Goal: Transaction & Acquisition: Book appointment/travel/reservation

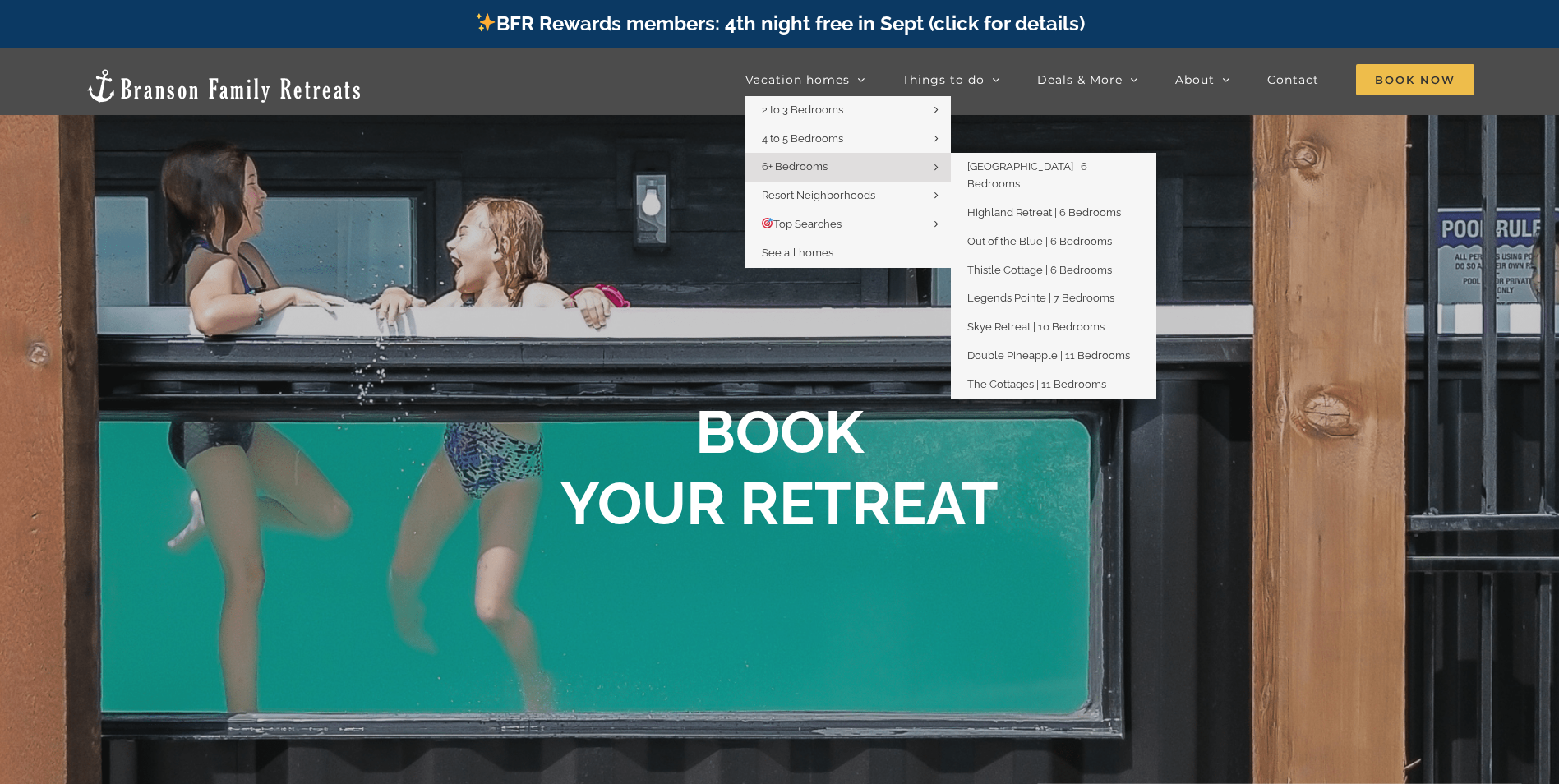
click at [820, 161] on span "6+ Bedrooms" at bounding box center [794, 166] width 66 height 12
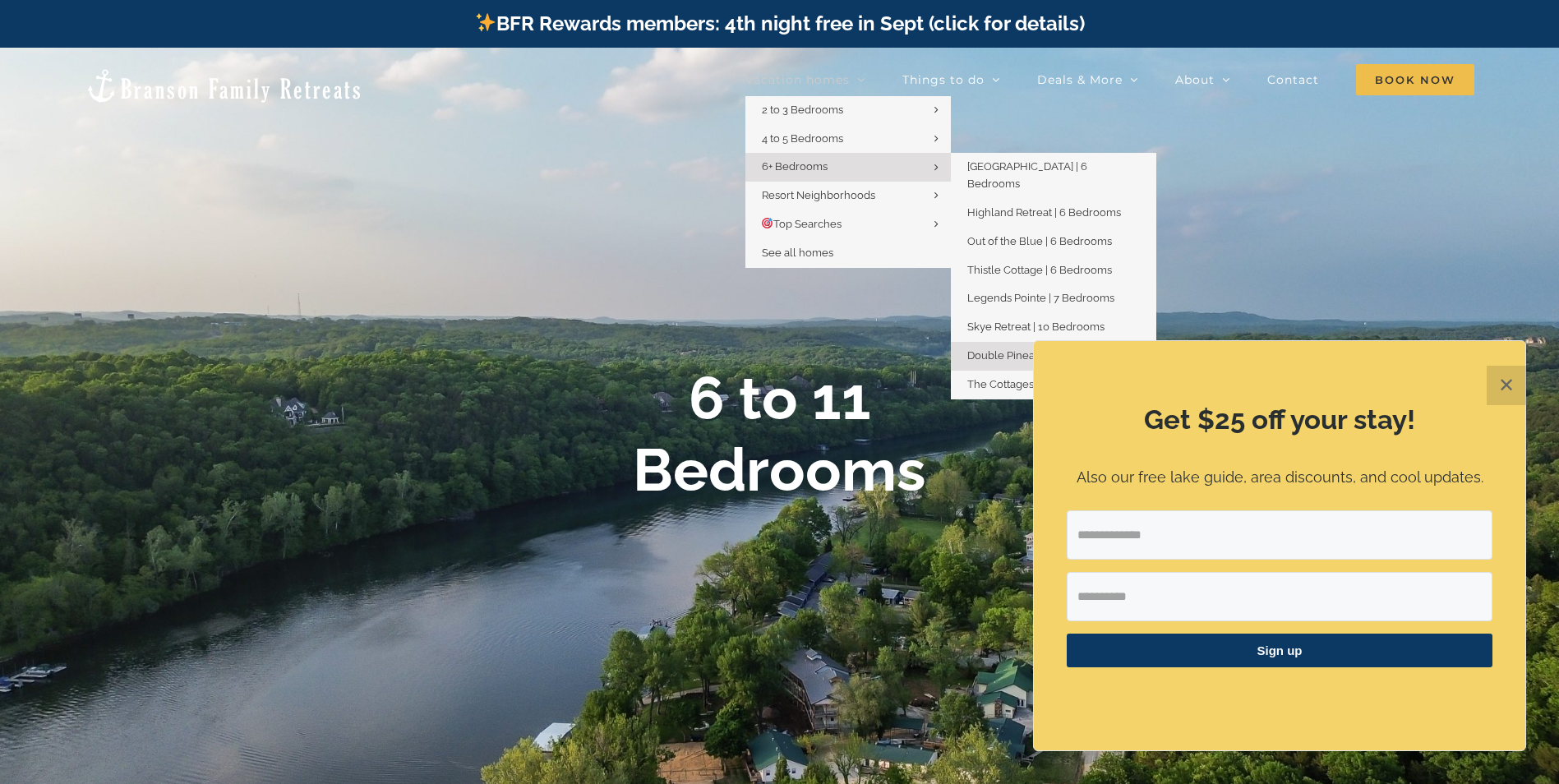
click at [1037, 349] on span "Double Pineapple | 11 Bedrooms" at bounding box center [1049, 355] width 163 height 12
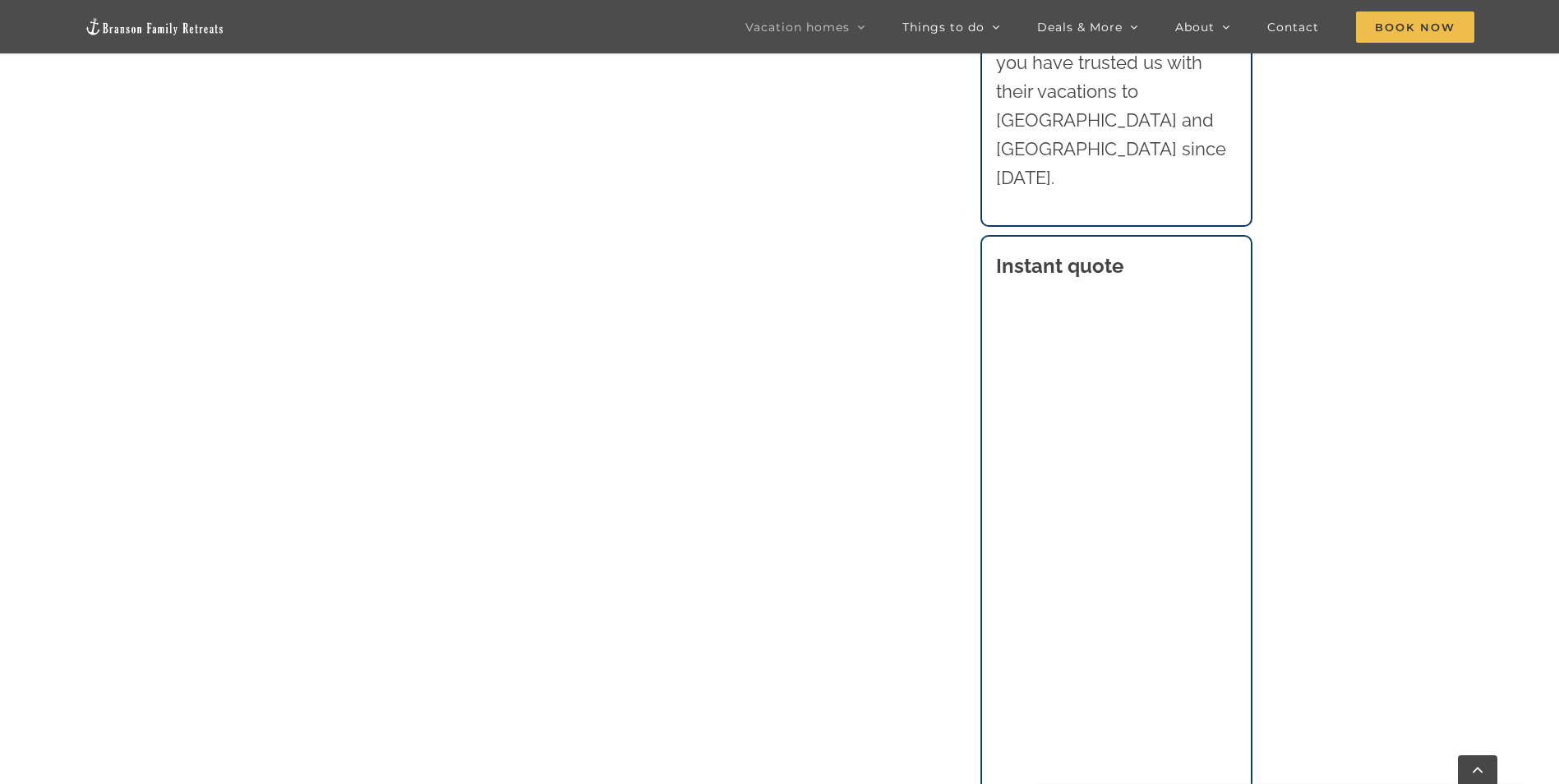
scroll to position [1643, 0]
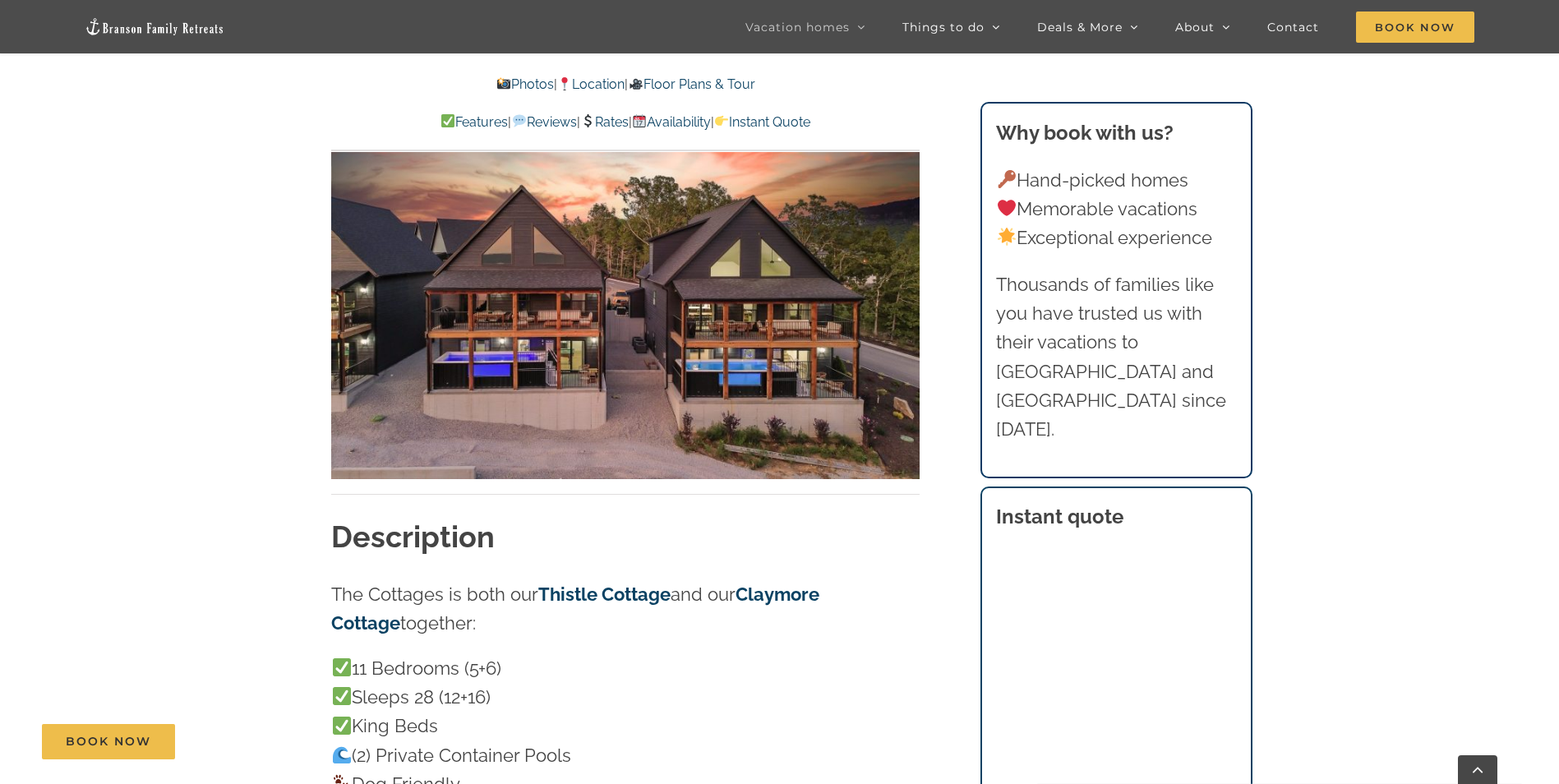
scroll to position [1150, 0]
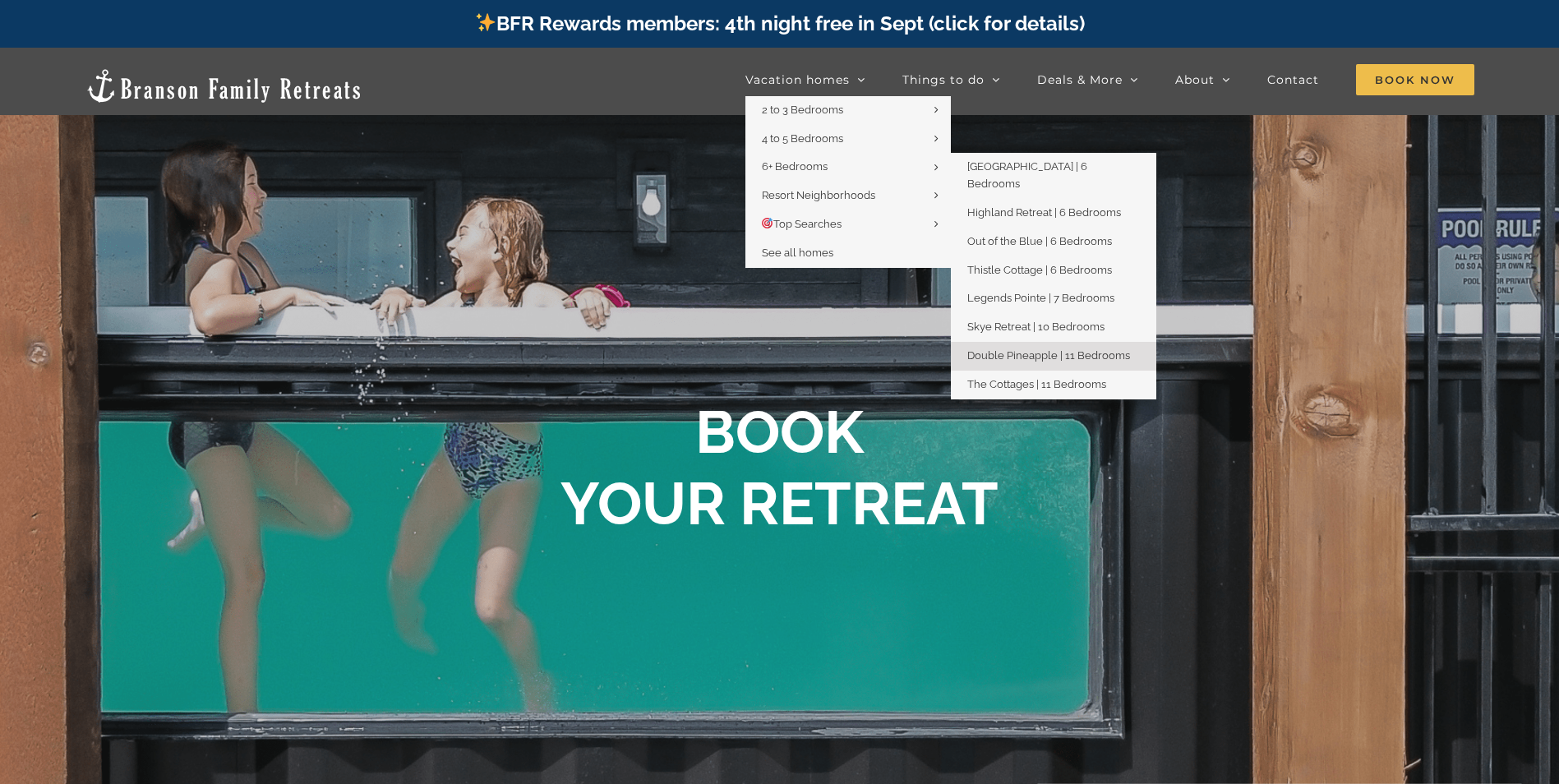
click at [1027, 349] on span "Double Pineapple | 11 Bedrooms" at bounding box center [1049, 355] width 163 height 12
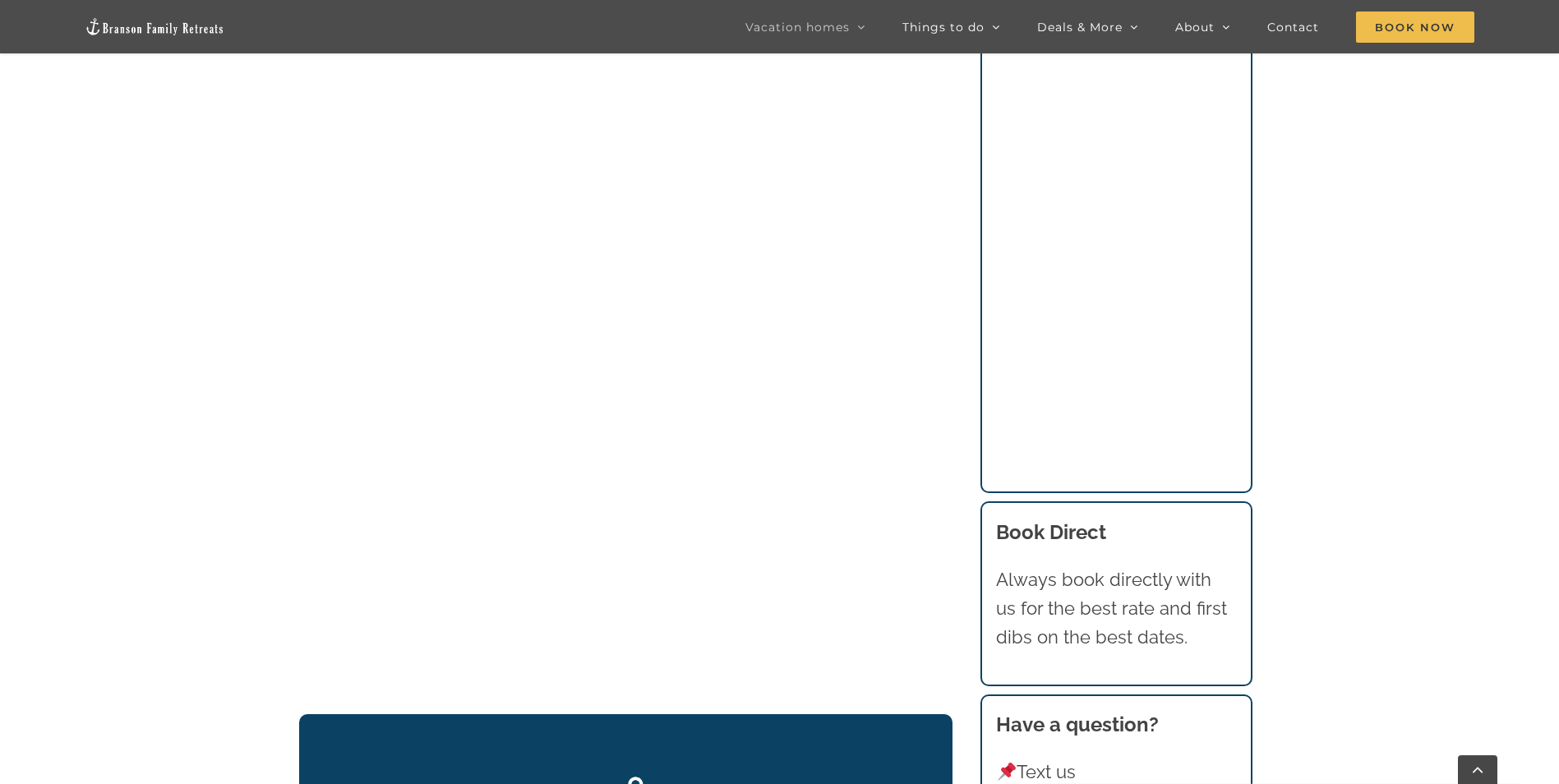
scroll to position [1890, 0]
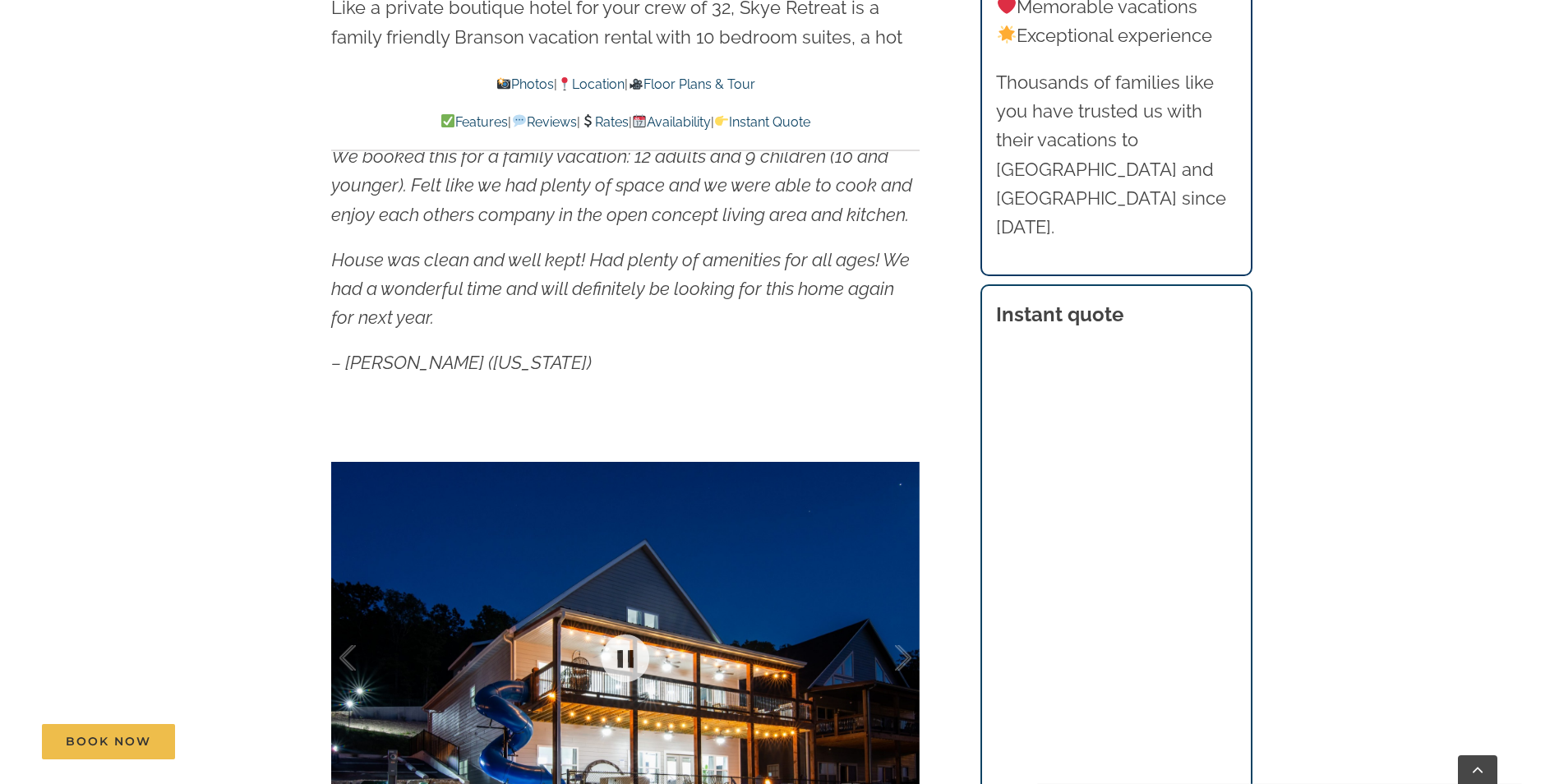
scroll to position [1068, 0]
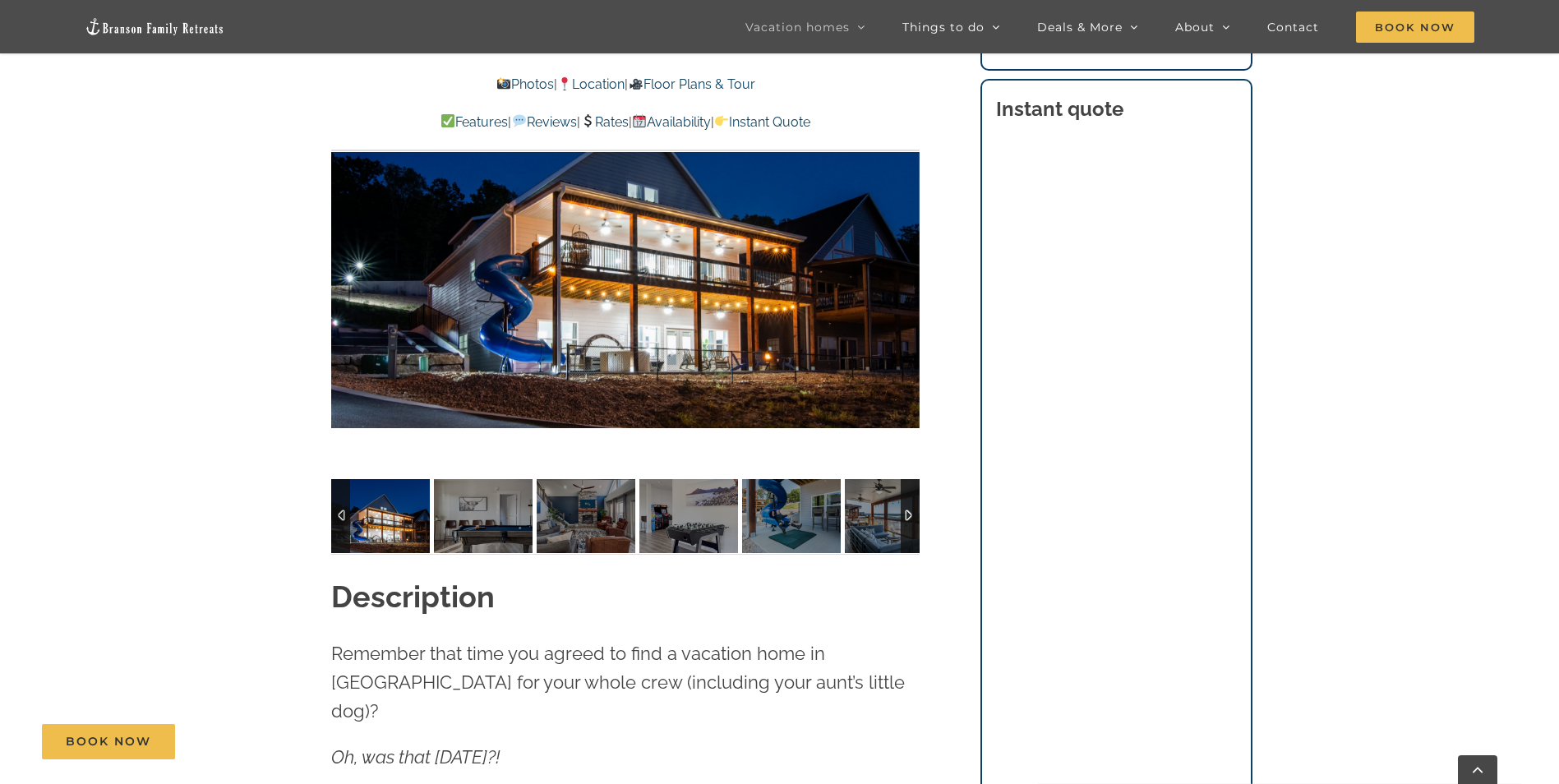
scroll to position [1478, 0]
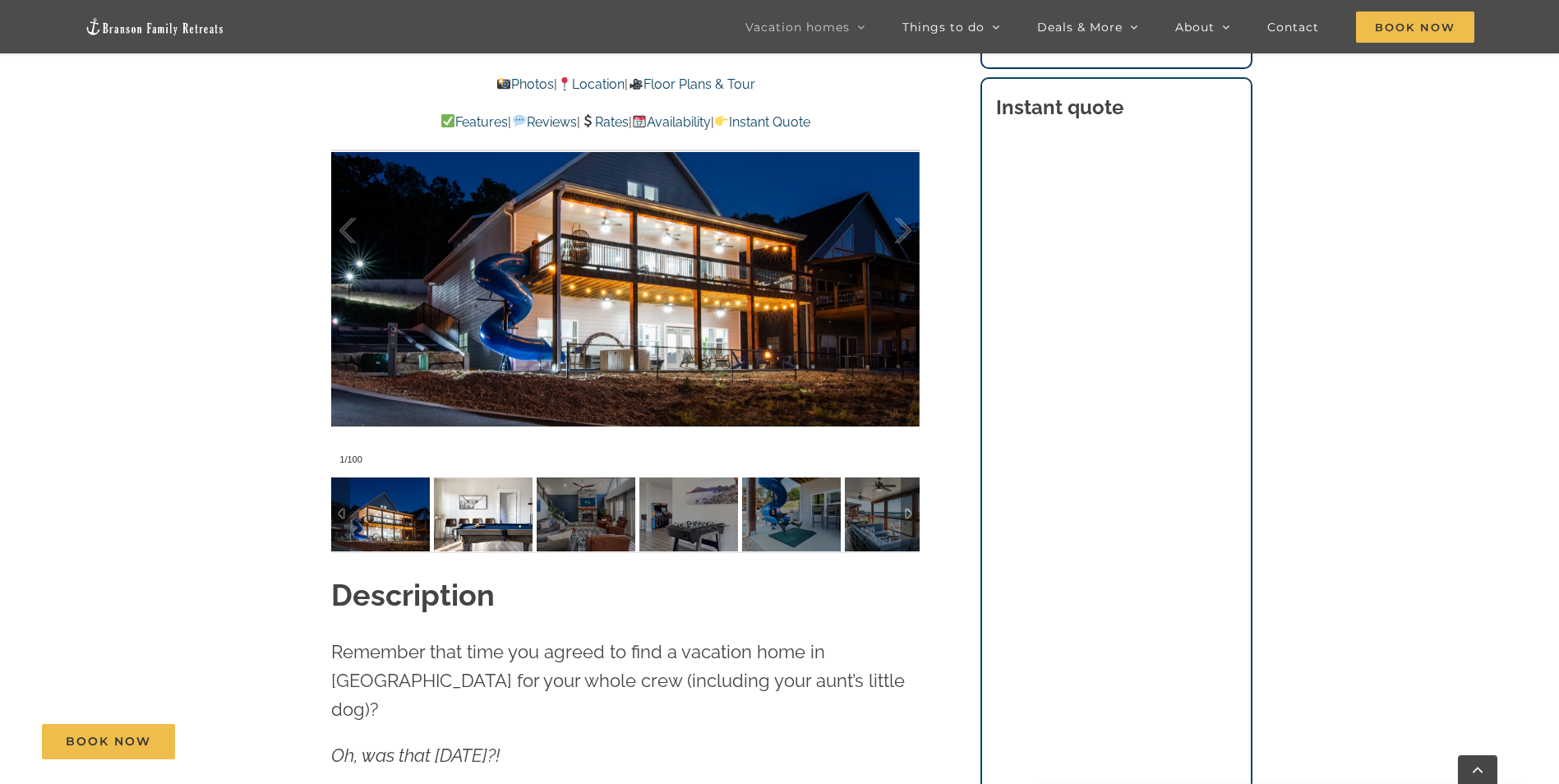
click at [472, 517] on img at bounding box center [483, 514] width 99 height 74
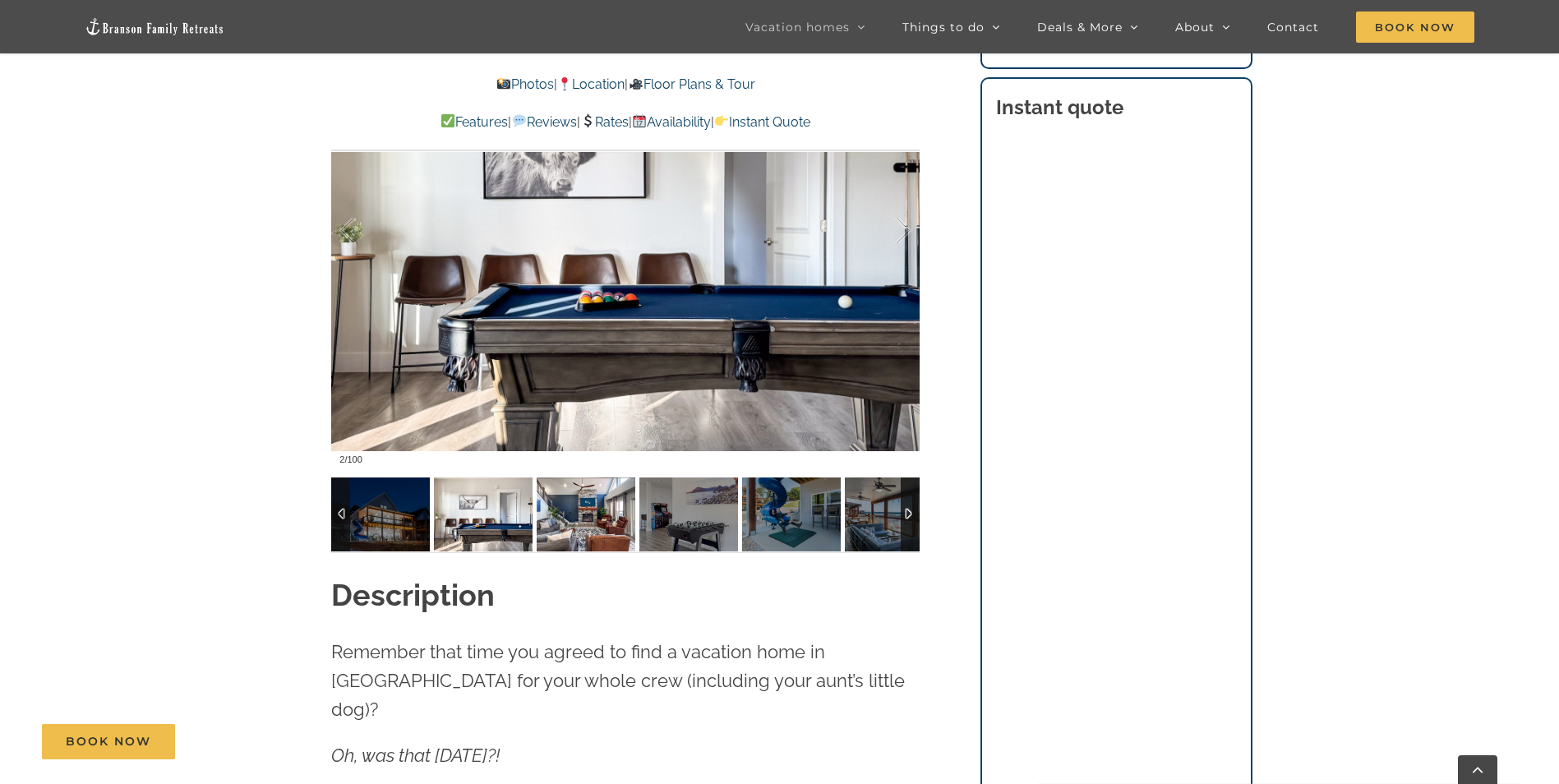
click at [597, 527] on img at bounding box center [585, 514] width 99 height 74
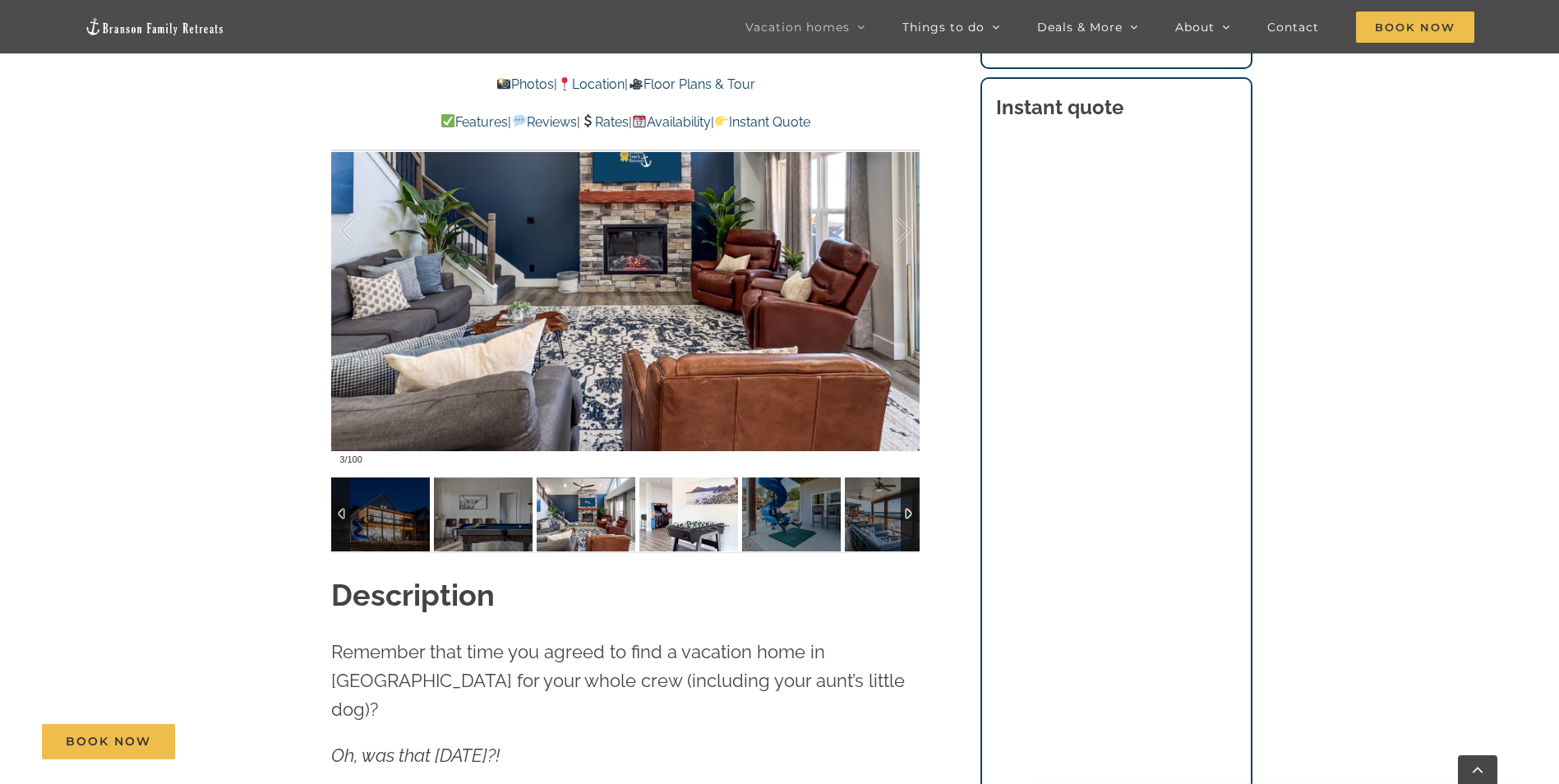
click at [657, 522] on img at bounding box center [688, 514] width 99 height 74
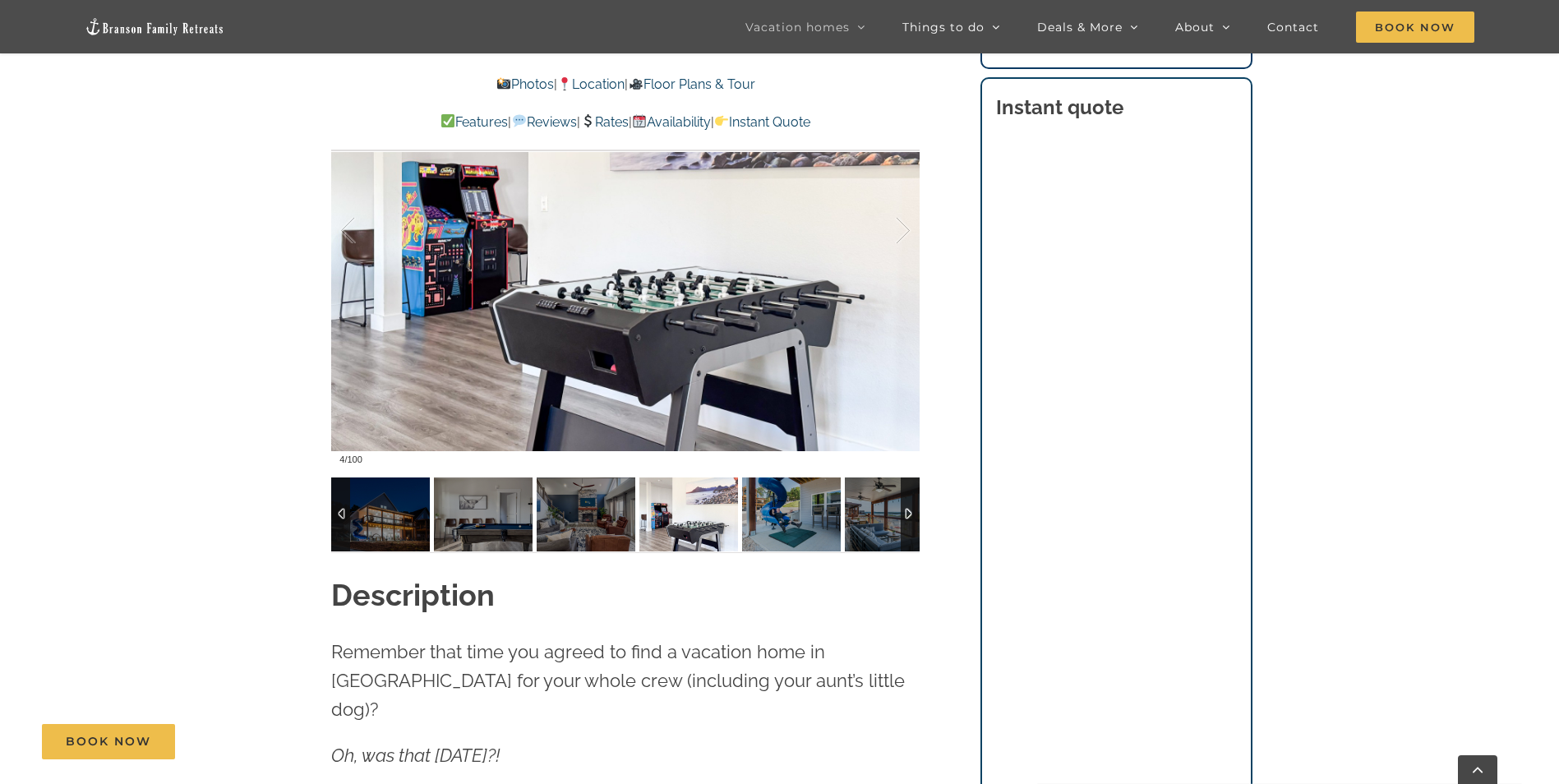
click at [706, 517] on img at bounding box center [688, 514] width 99 height 74
click at [807, 522] on img at bounding box center [791, 514] width 99 height 74
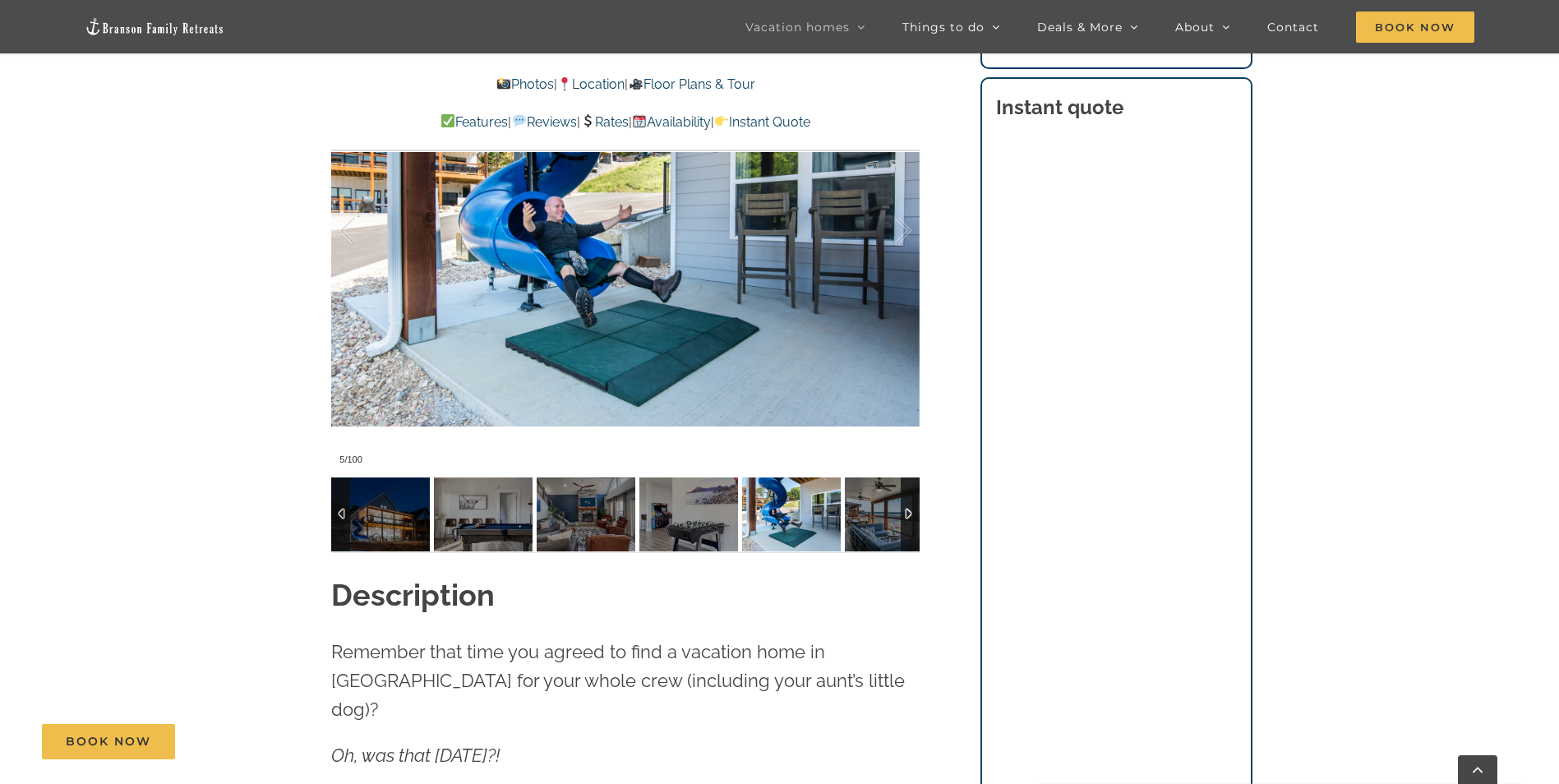
click at [907, 511] on div at bounding box center [910, 514] width 19 height 74
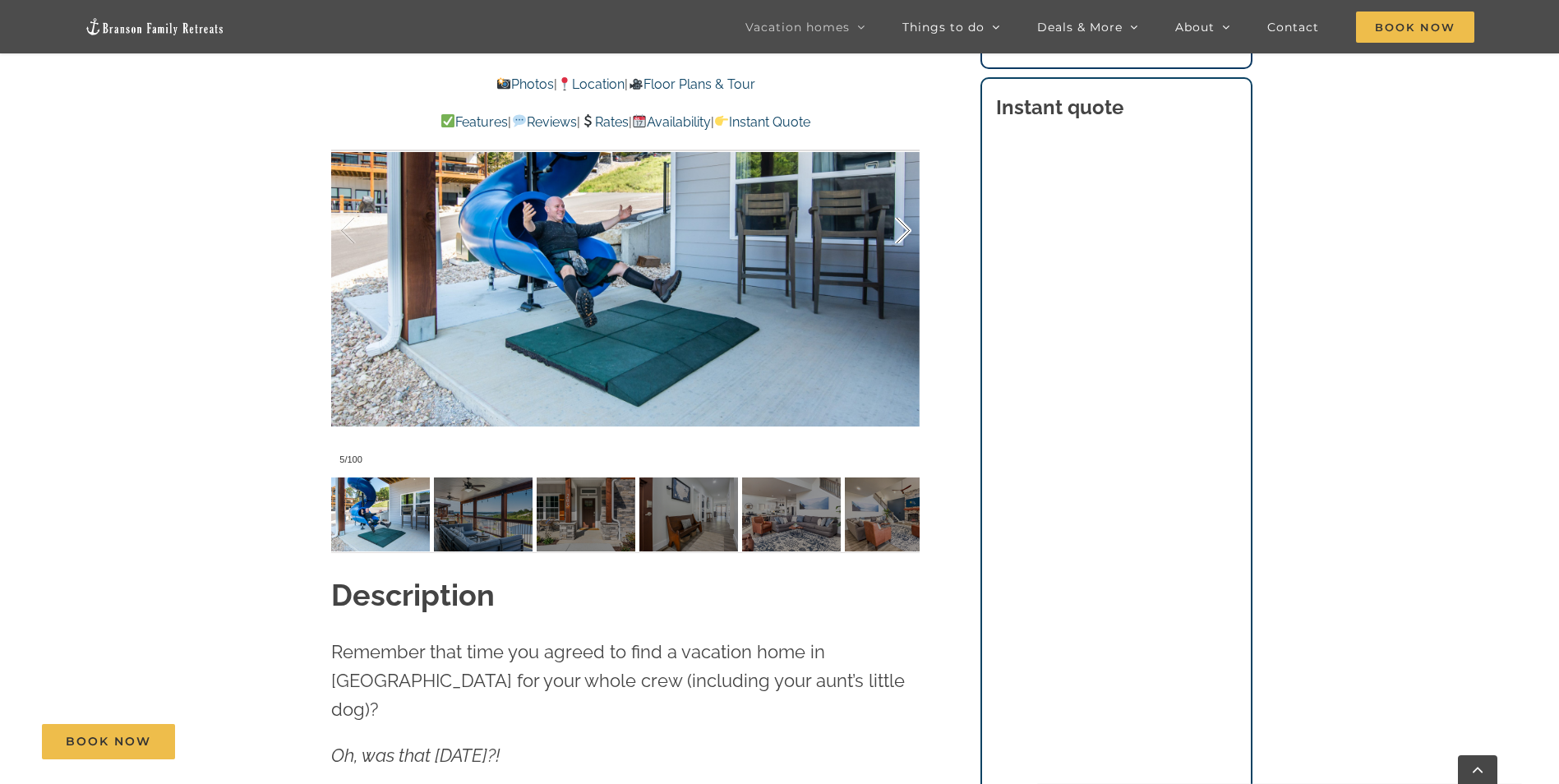
click at [903, 229] on div at bounding box center [886, 230] width 51 height 102
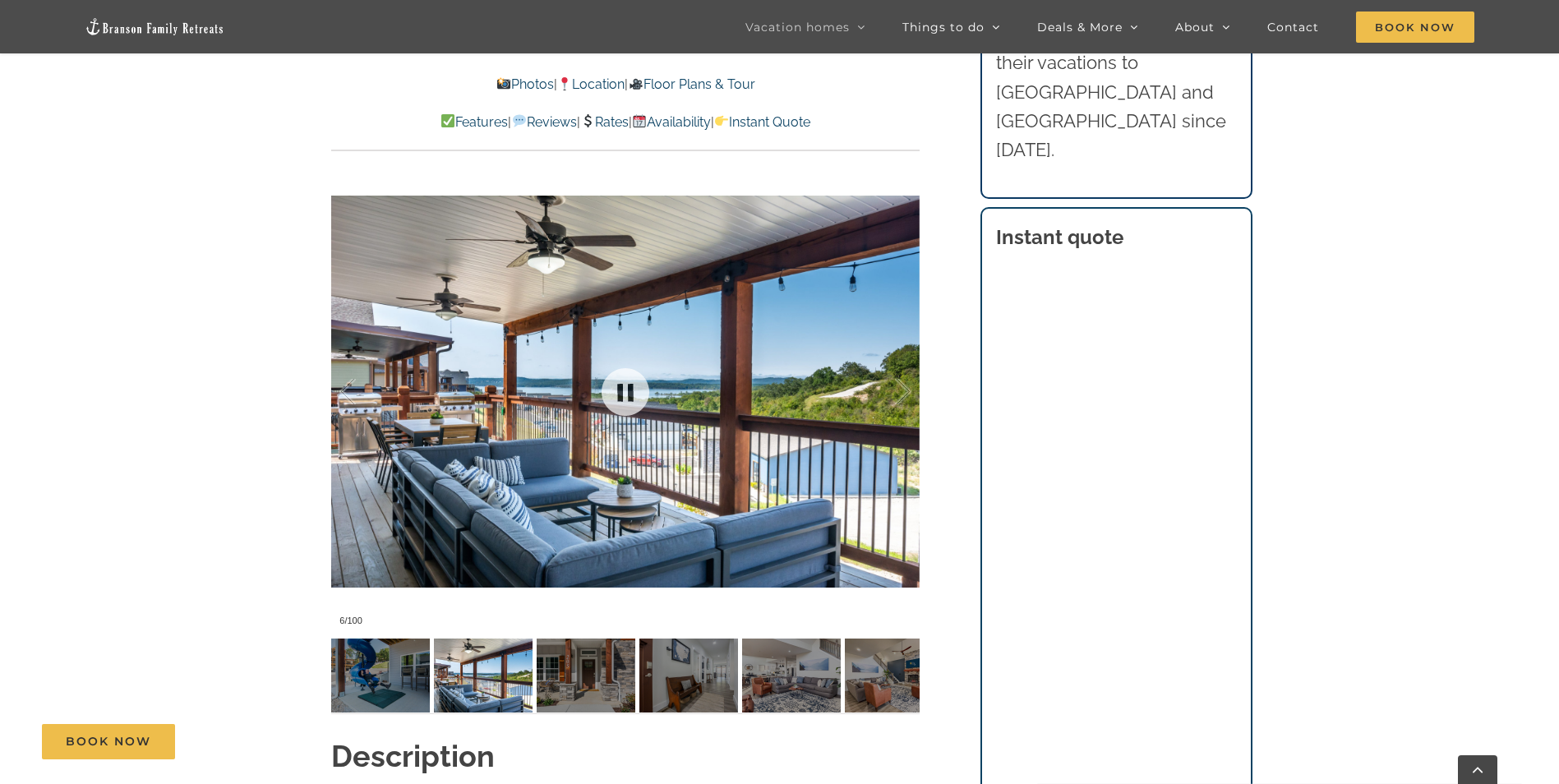
scroll to position [1314, 0]
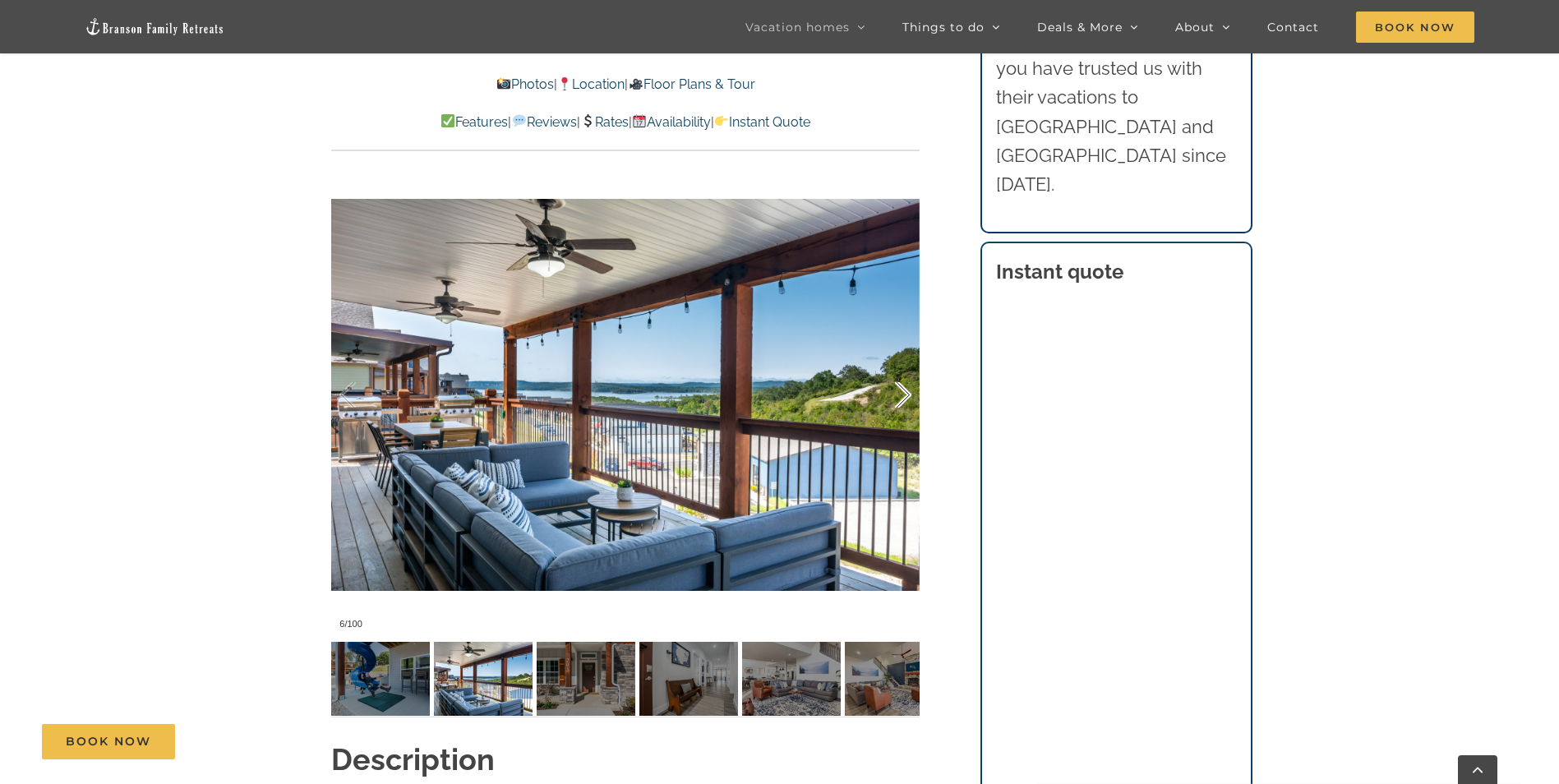
click at [906, 395] on div at bounding box center [886, 394] width 51 height 102
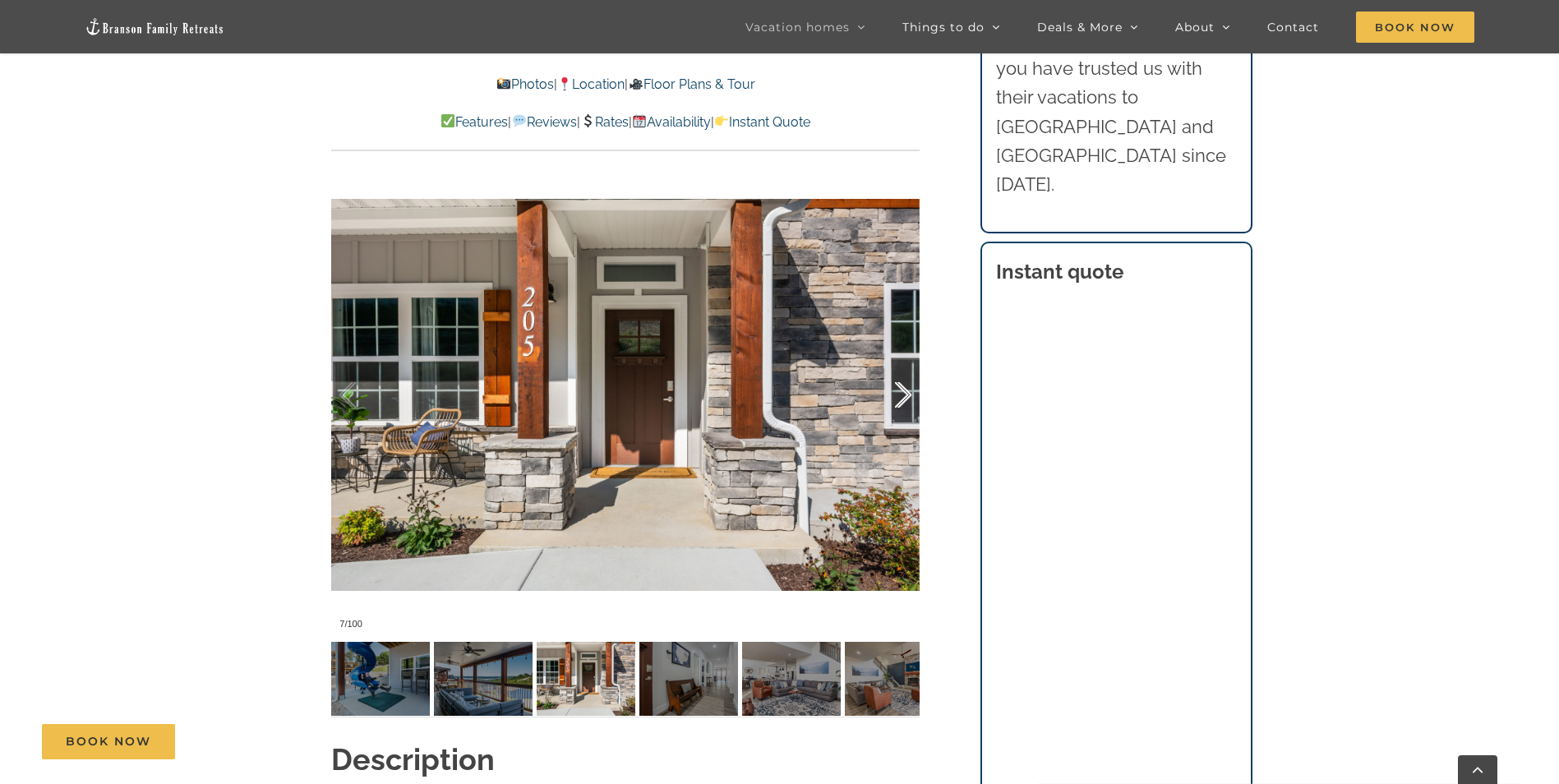
click at [906, 395] on div at bounding box center [886, 394] width 51 height 102
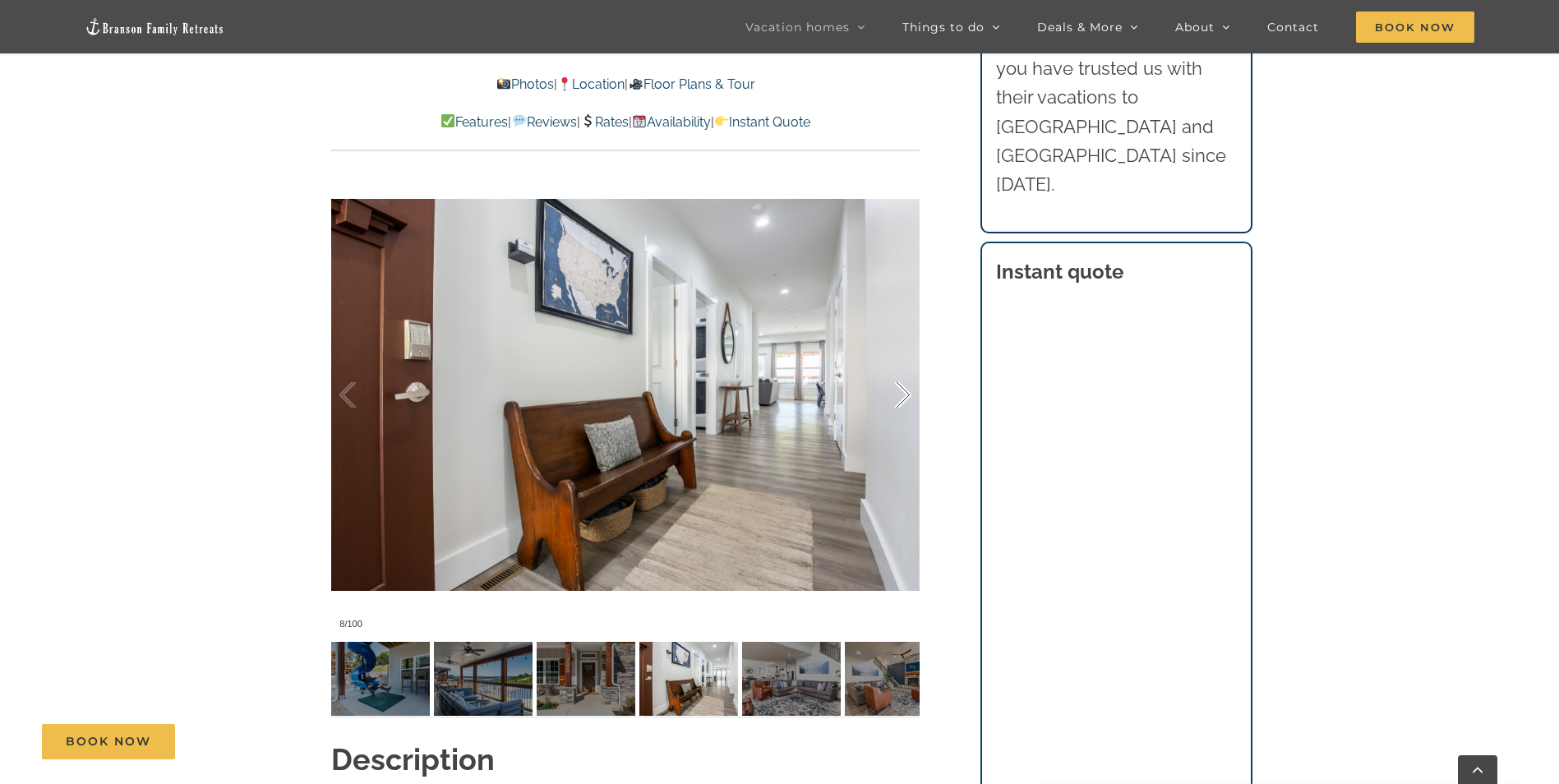
click at [906, 395] on div at bounding box center [886, 394] width 51 height 102
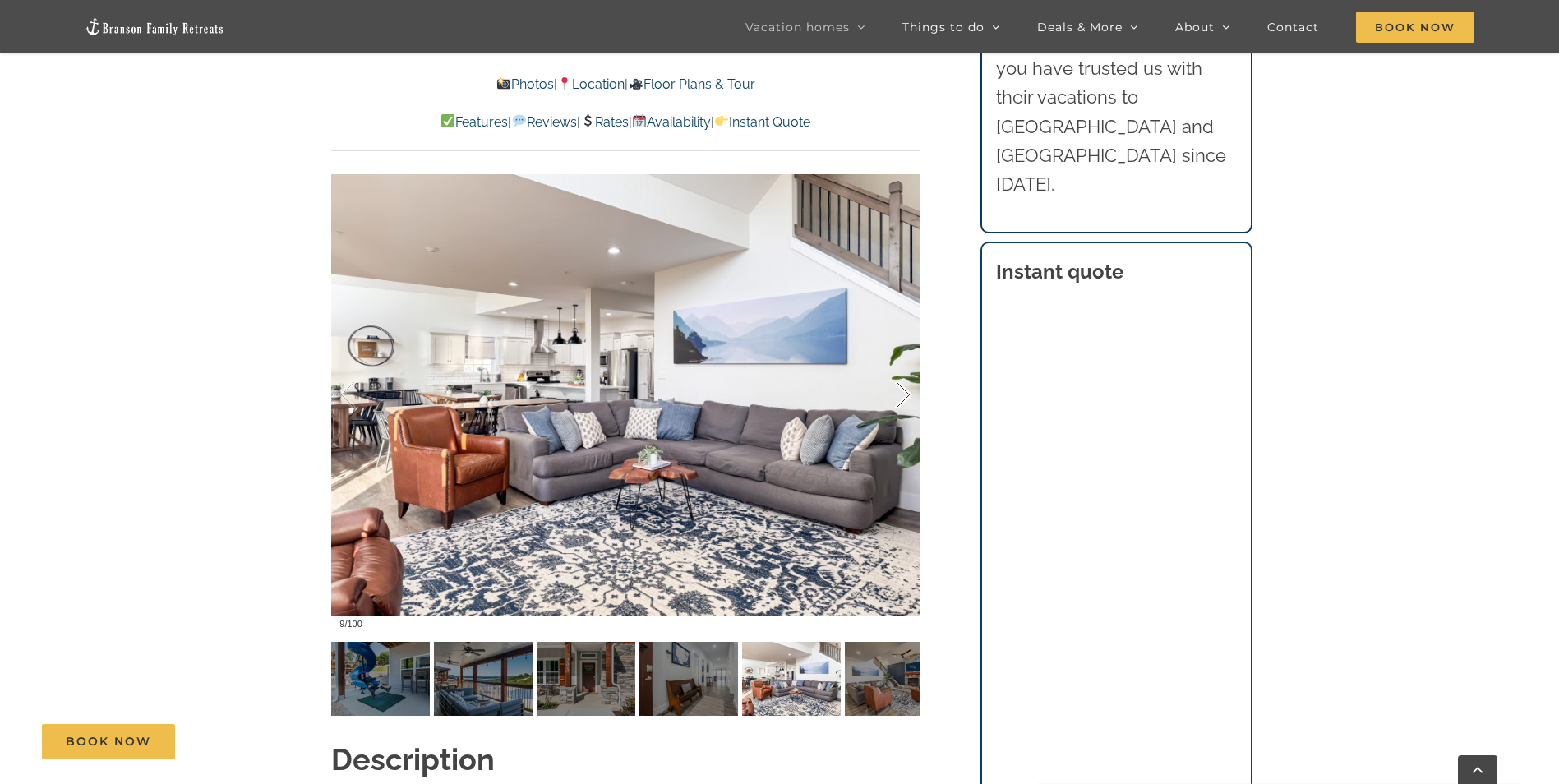
click at [906, 395] on div at bounding box center [886, 394] width 51 height 102
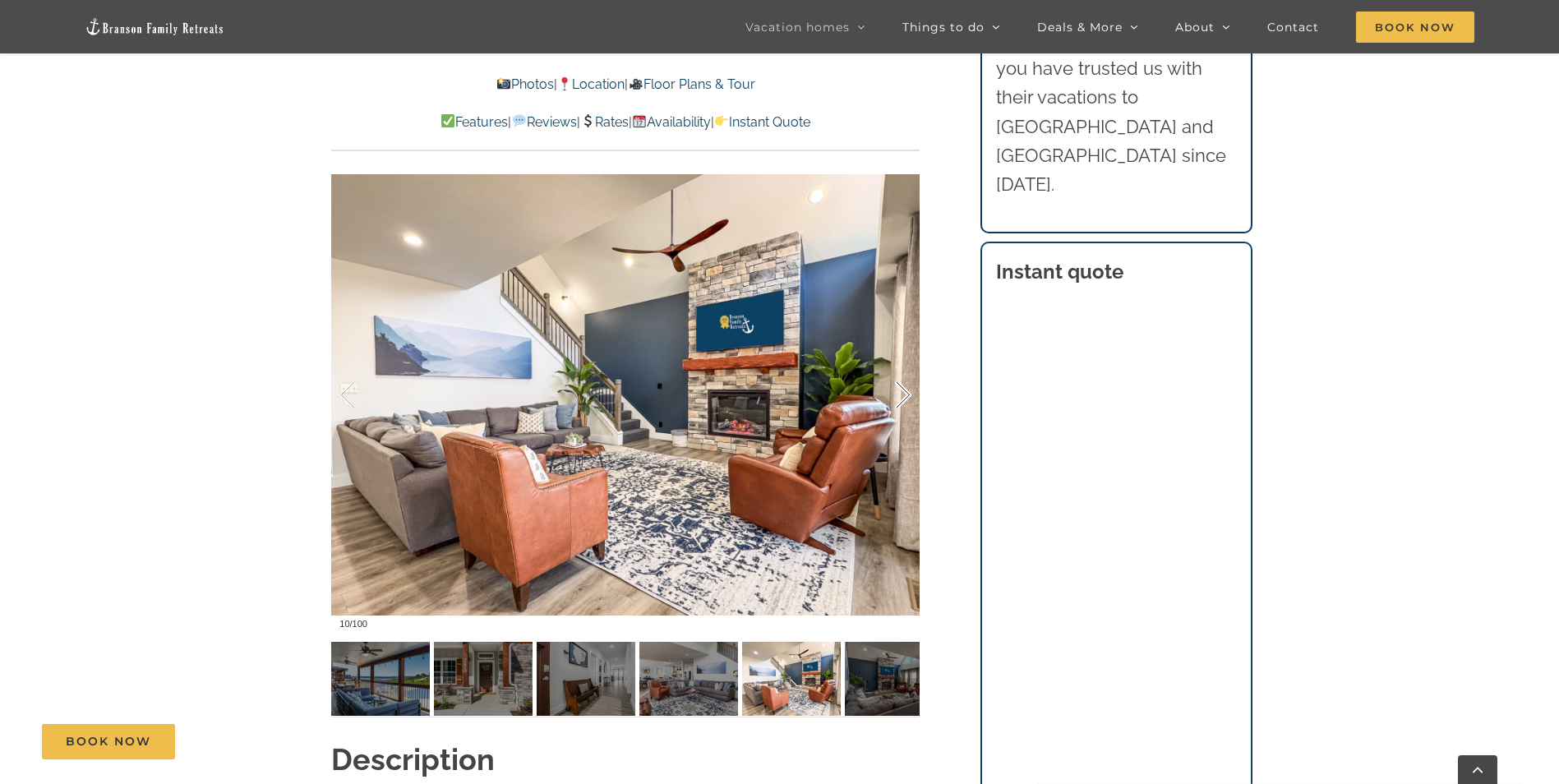
click at [906, 395] on div at bounding box center [886, 394] width 51 height 102
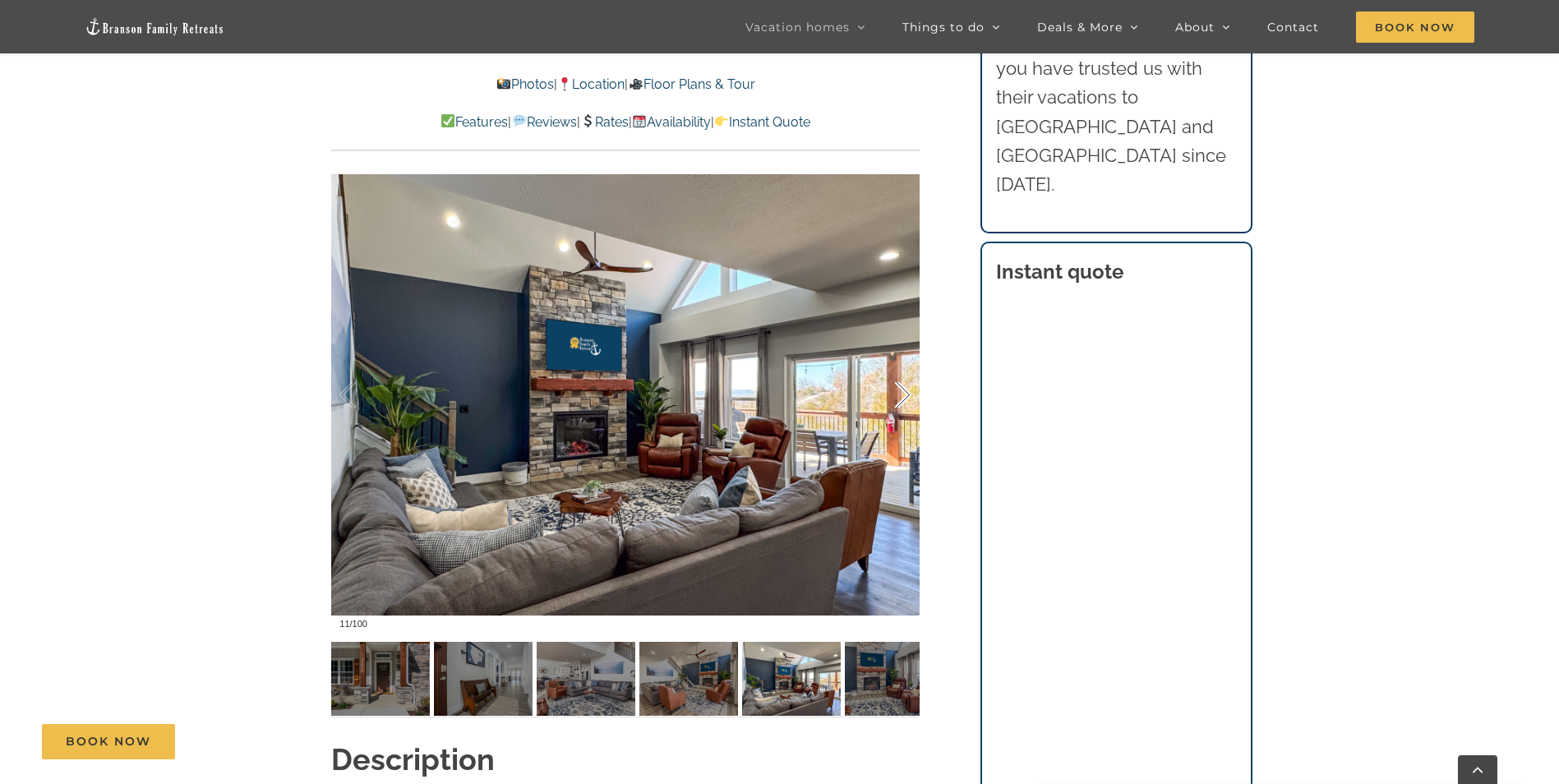
click at [906, 395] on div at bounding box center [886, 394] width 51 height 102
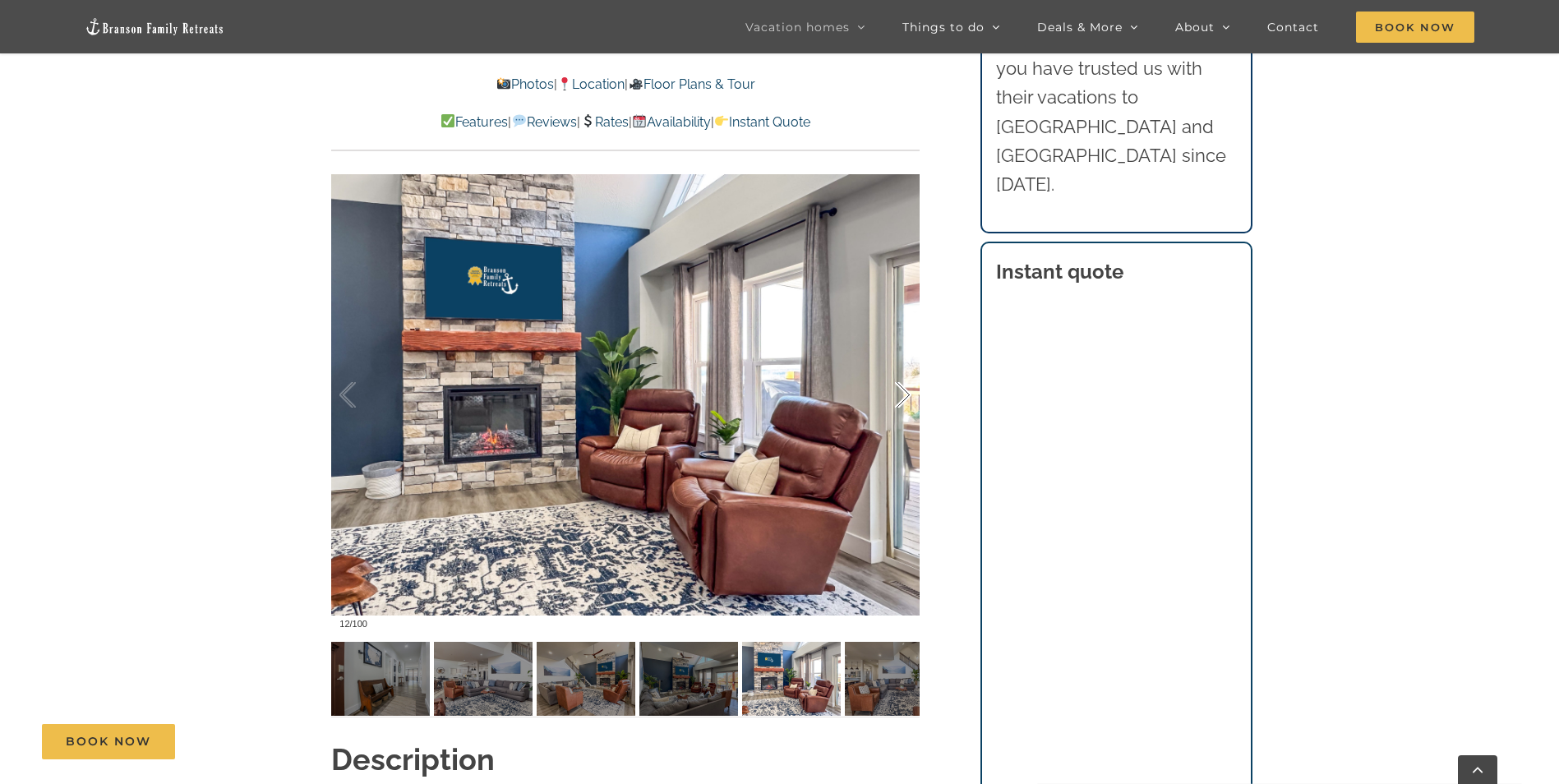
click at [906, 395] on div at bounding box center [886, 394] width 51 height 102
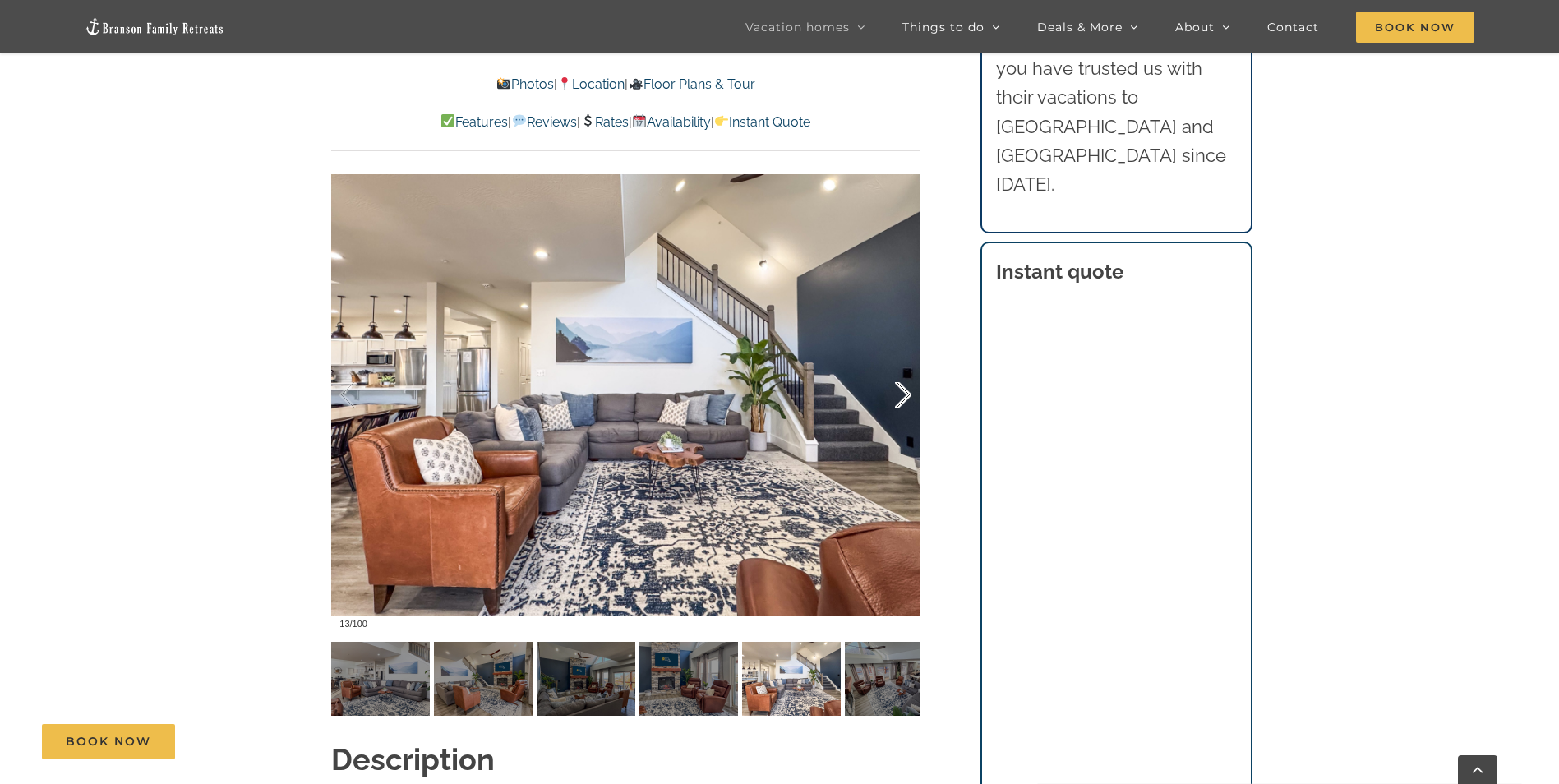
click at [906, 395] on div at bounding box center [886, 394] width 51 height 102
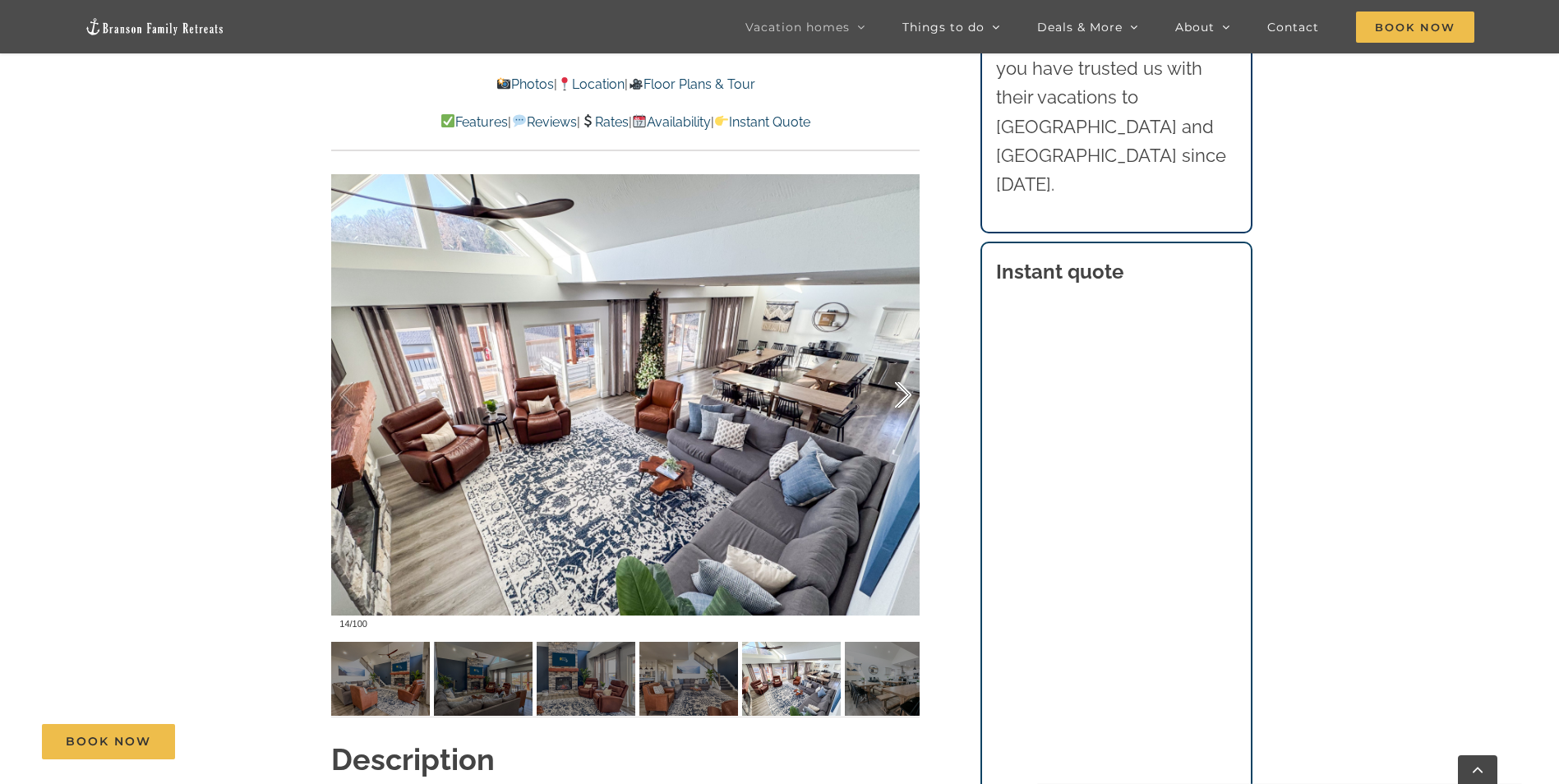
click at [906, 395] on div at bounding box center [886, 394] width 51 height 102
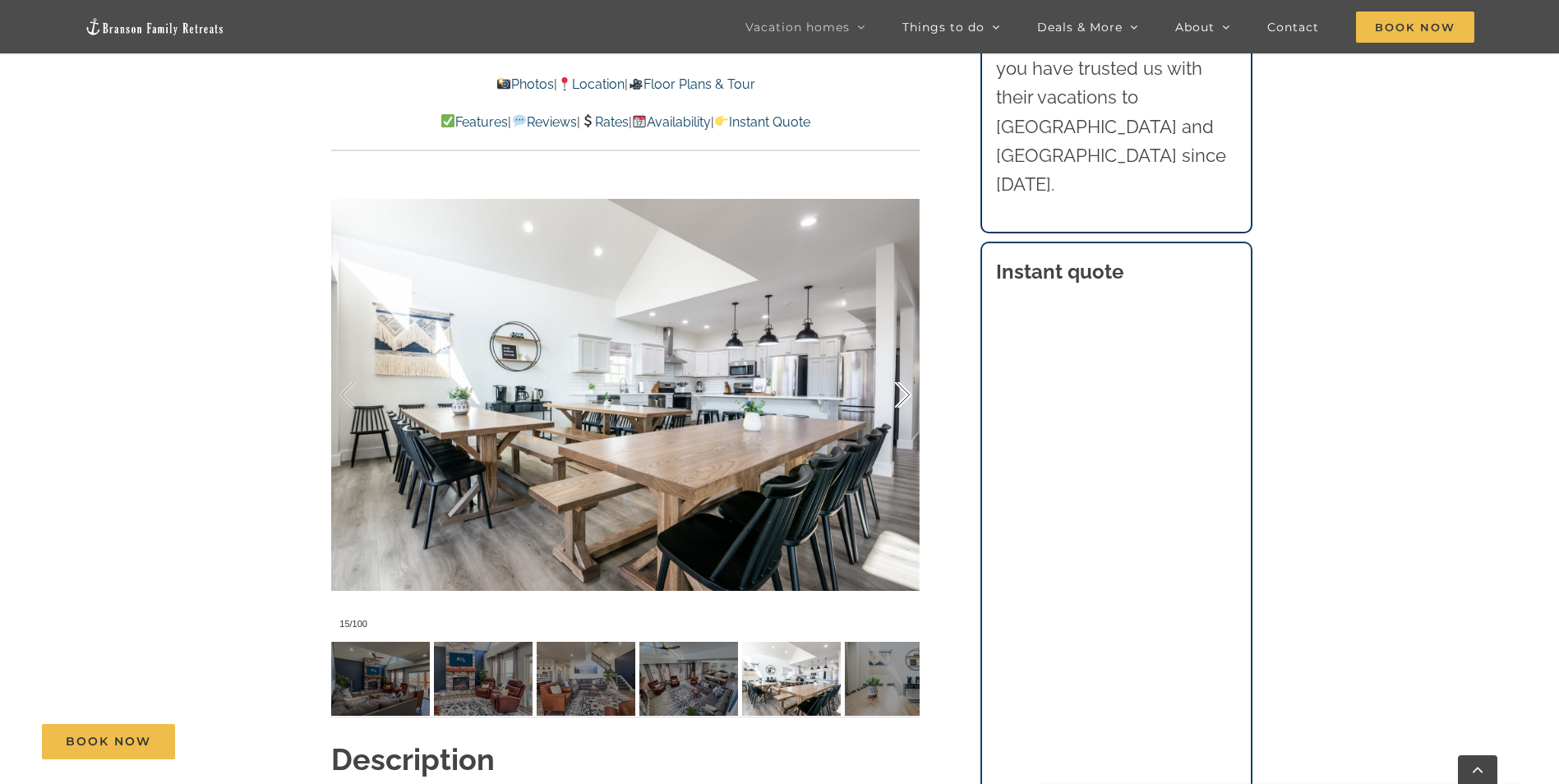
click at [906, 395] on div at bounding box center [886, 394] width 51 height 102
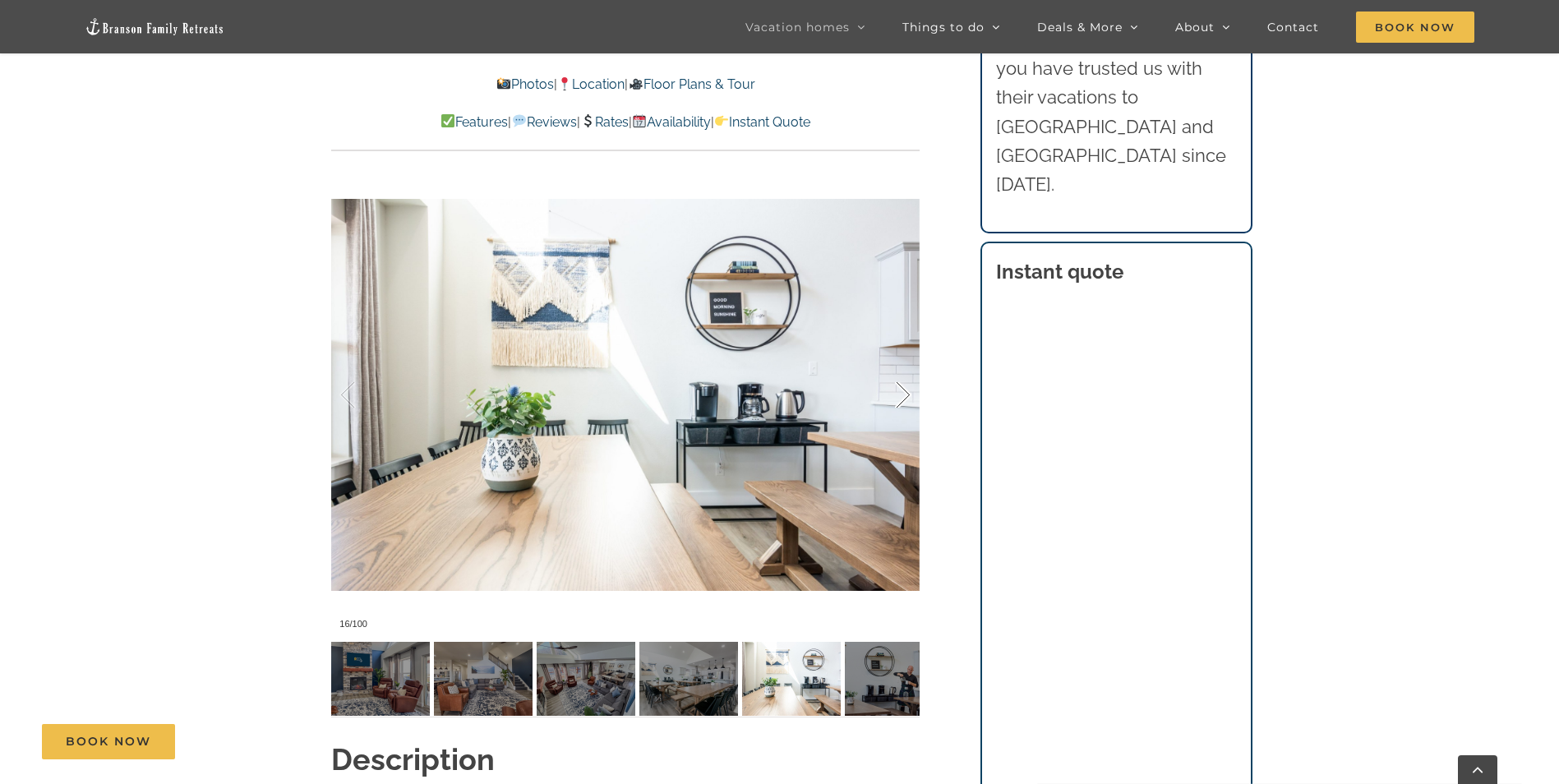
click at [909, 395] on div at bounding box center [886, 394] width 51 height 102
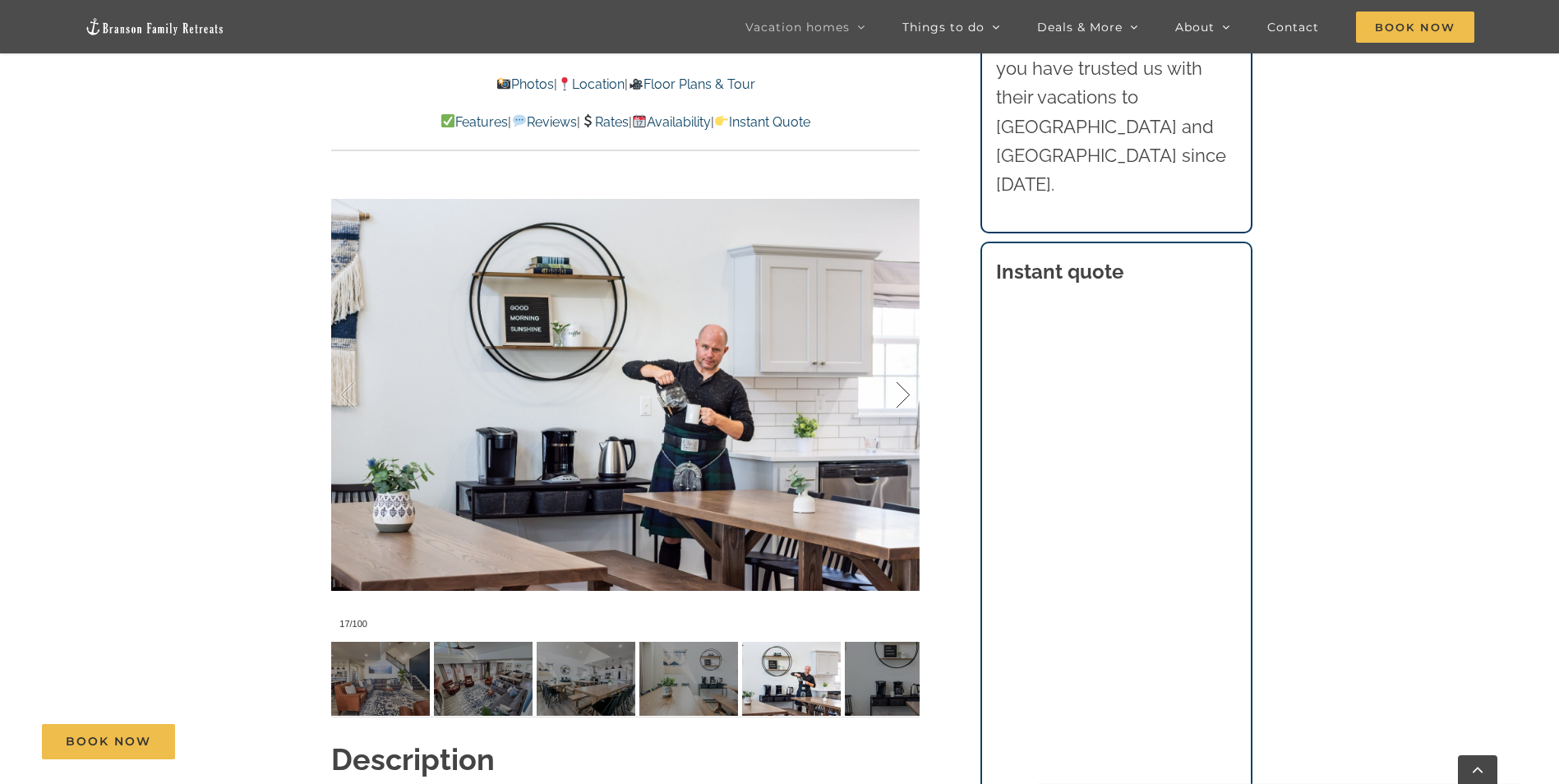
click at [909, 395] on div at bounding box center [886, 394] width 51 height 102
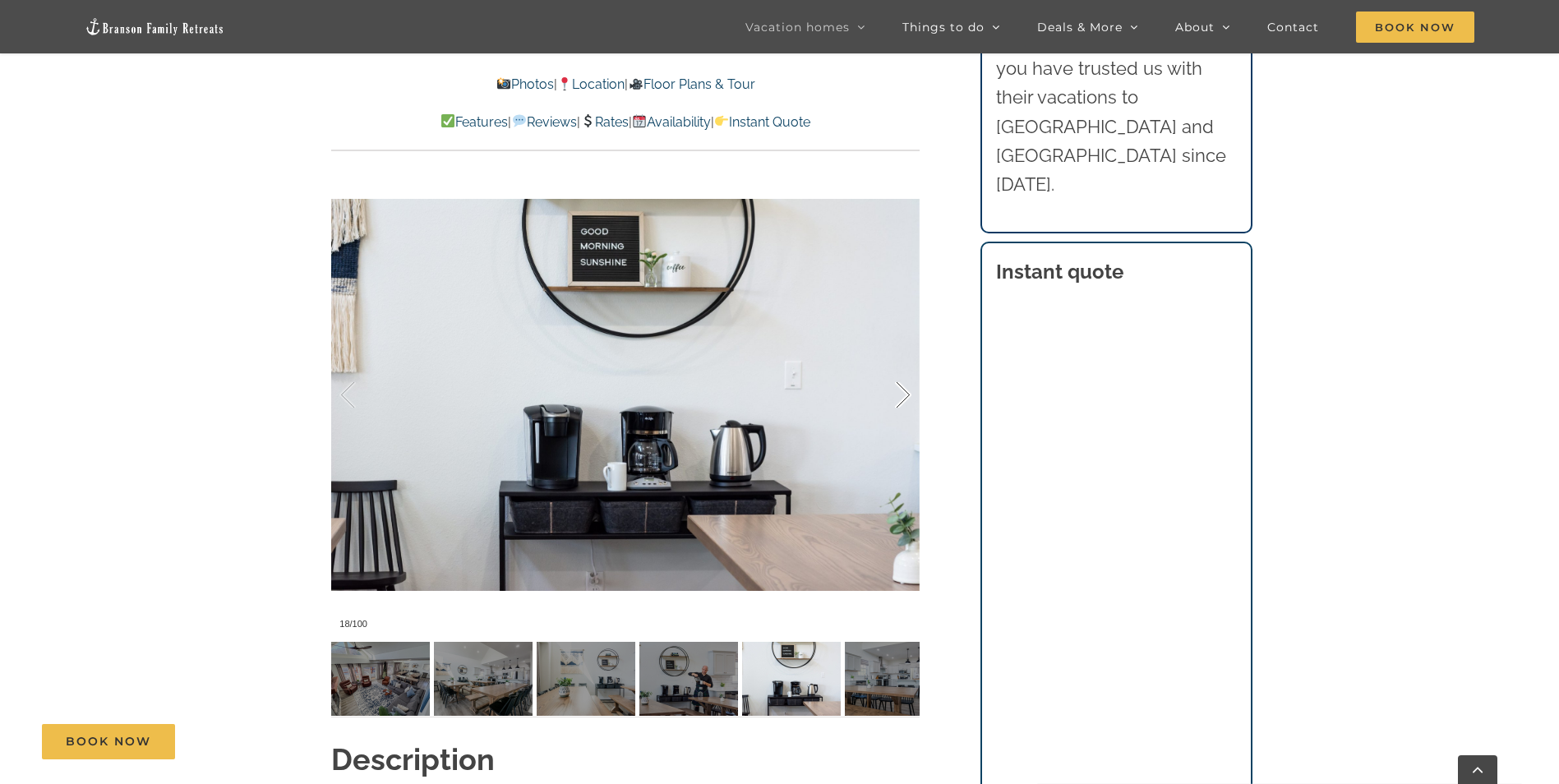
click at [909, 395] on div at bounding box center [886, 394] width 51 height 102
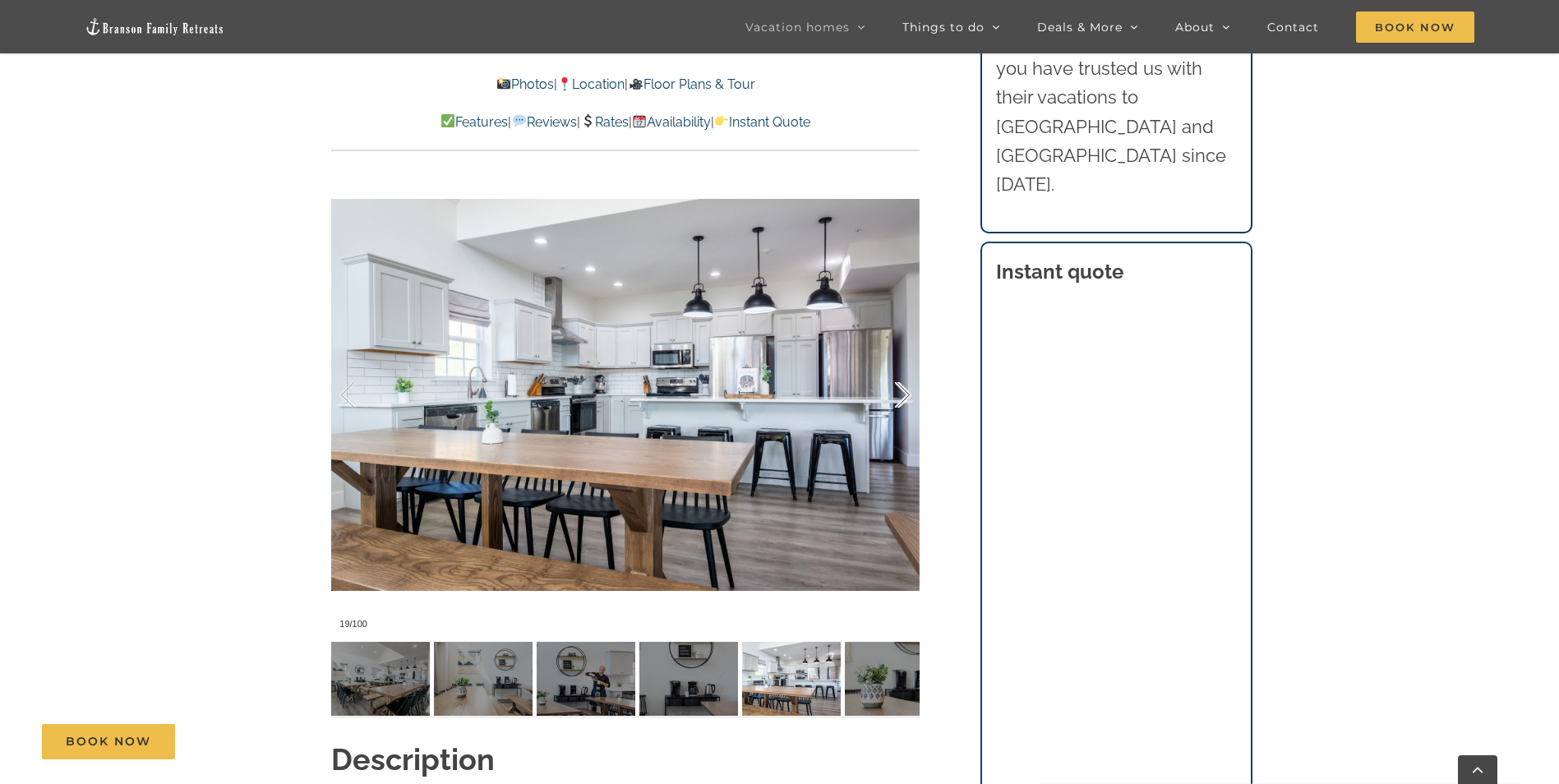
click at [909, 395] on div at bounding box center [886, 394] width 51 height 102
click at [910, 395] on div at bounding box center [886, 394] width 51 height 102
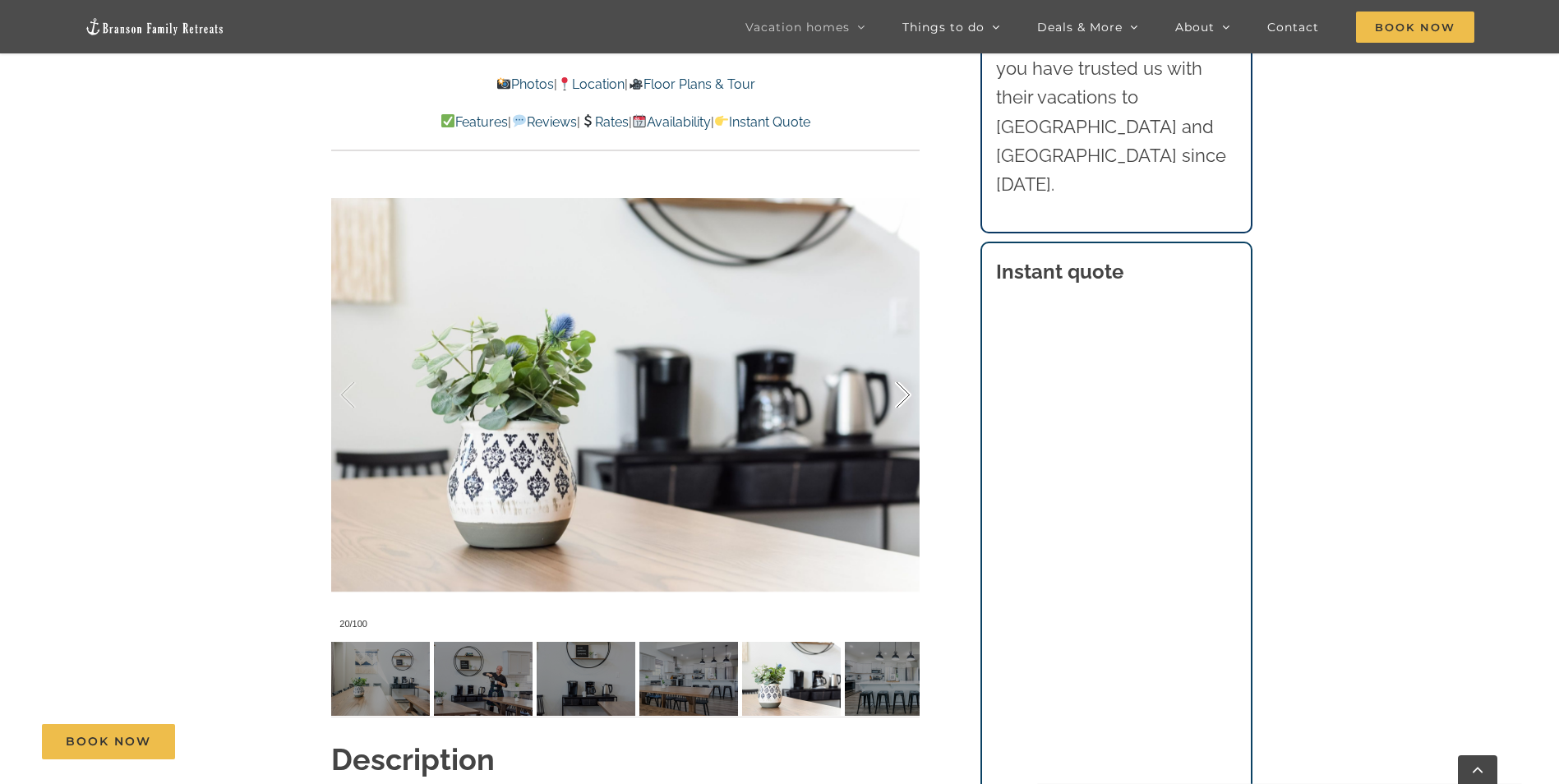
click at [910, 395] on div at bounding box center [886, 394] width 51 height 102
click at [910, 396] on div at bounding box center [886, 394] width 51 height 102
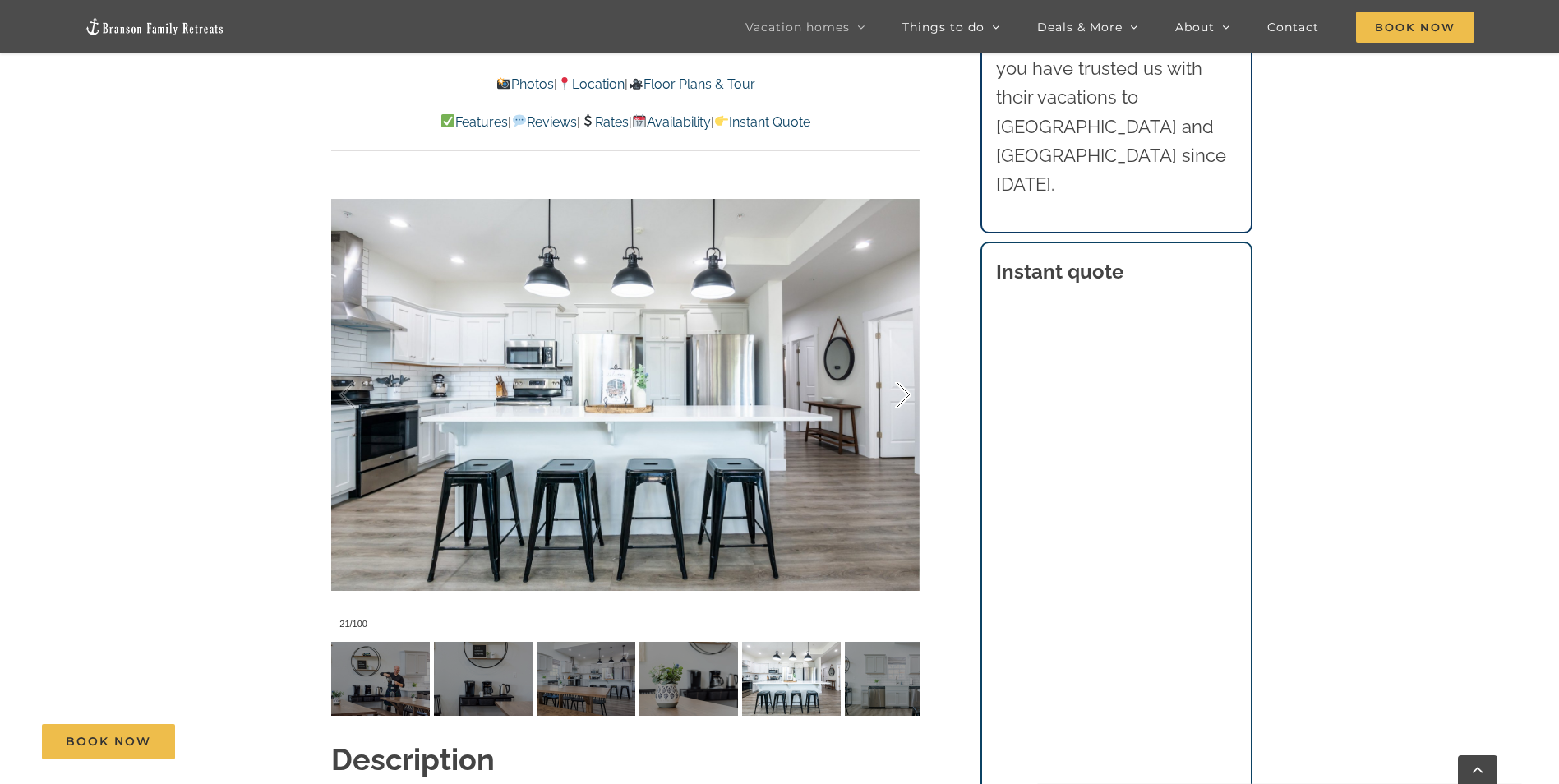
click at [911, 396] on div at bounding box center [886, 394] width 51 height 102
